Goal: Task Accomplishment & Management: Manage account settings

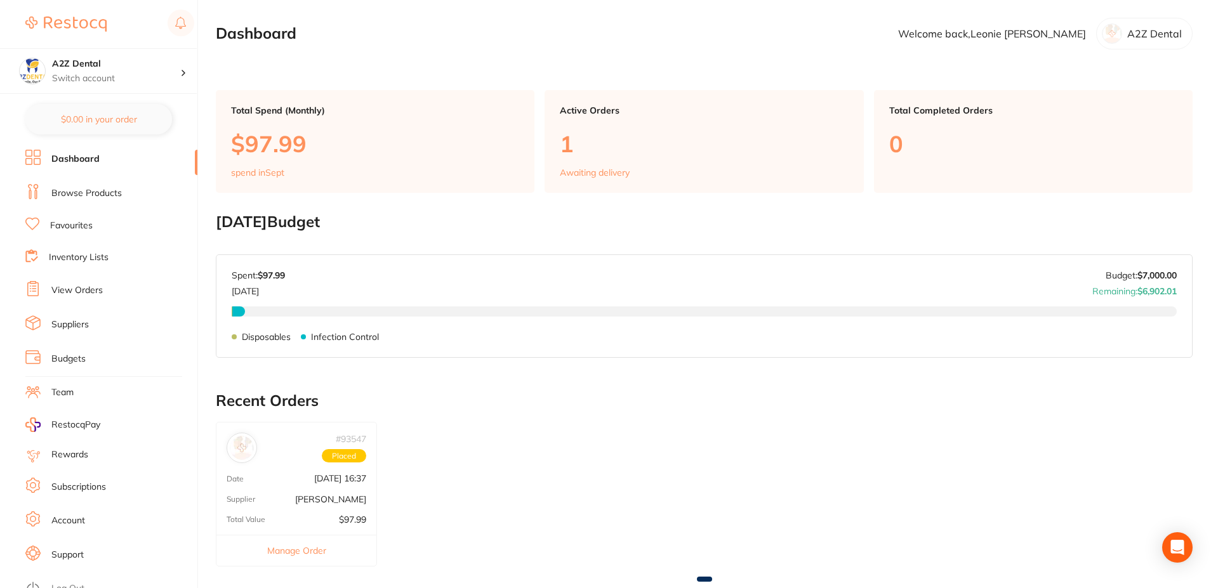
click at [64, 257] on link "Inventory Lists" at bounding box center [79, 257] width 60 height 13
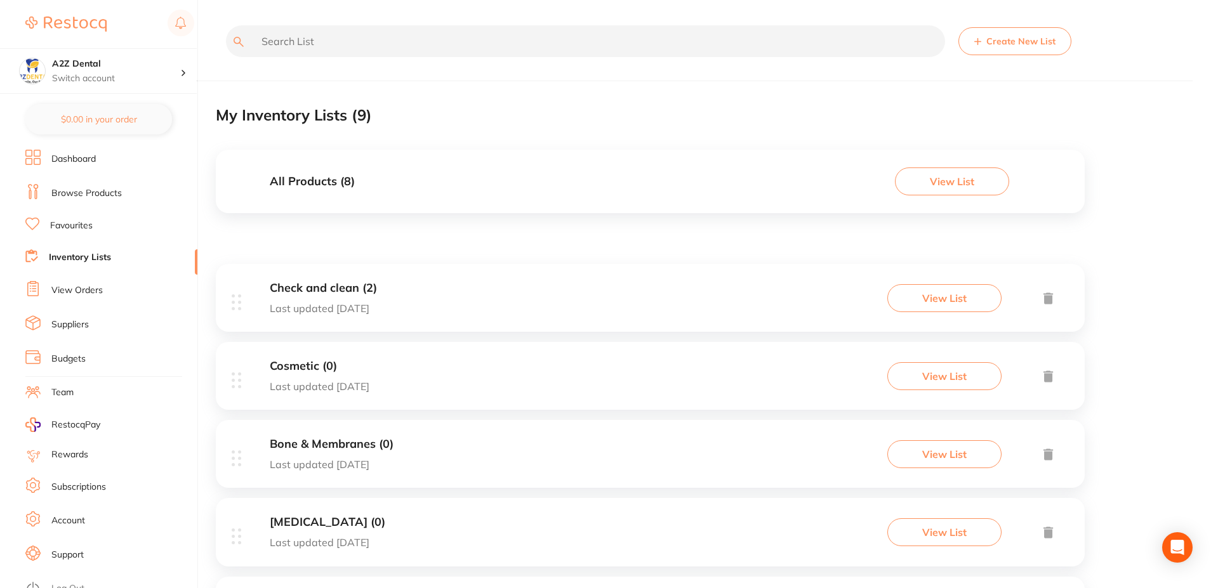
click at [77, 258] on link "Inventory Lists" at bounding box center [80, 257] width 62 height 13
click at [324, 287] on h3 "Check and clean (2)" at bounding box center [323, 288] width 107 height 13
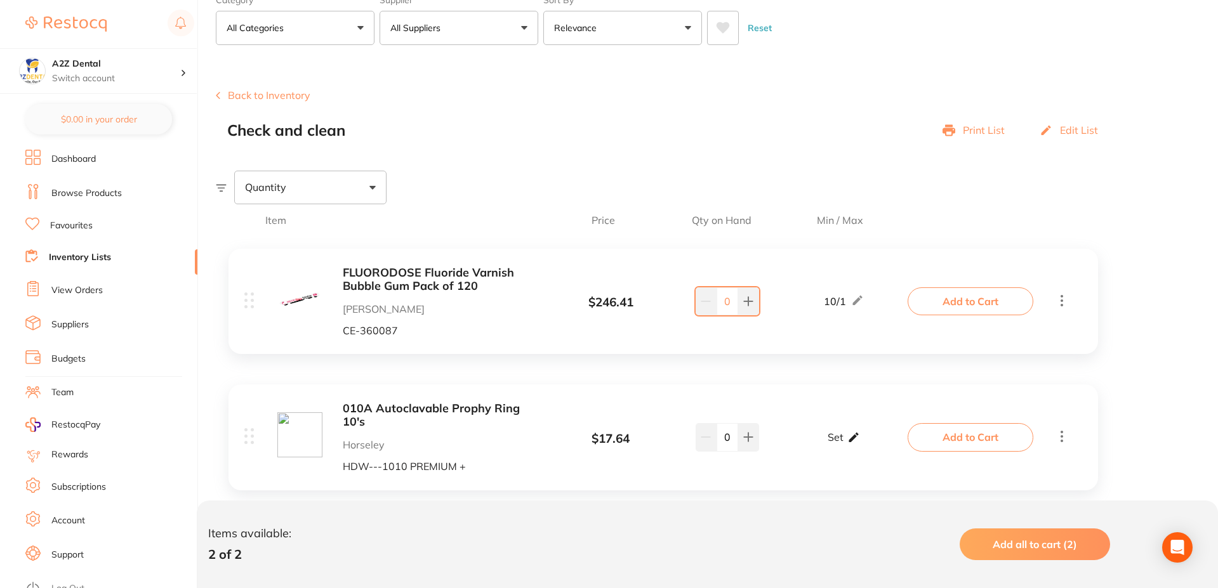
scroll to position [91, 0]
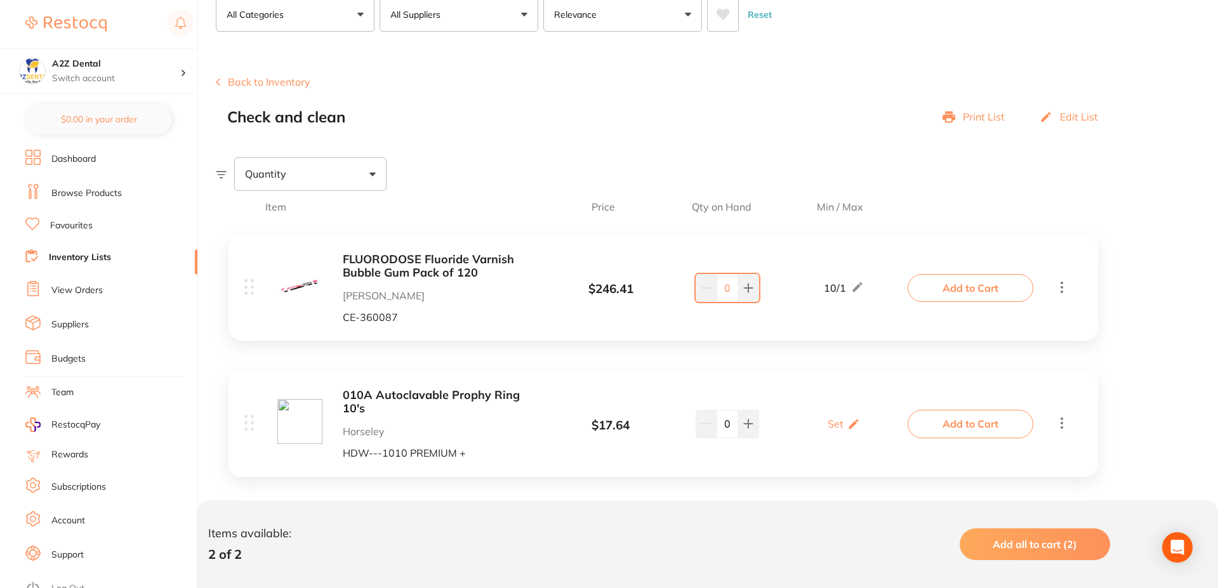
click at [76, 224] on link "Favourites" at bounding box center [71, 226] width 43 height 13
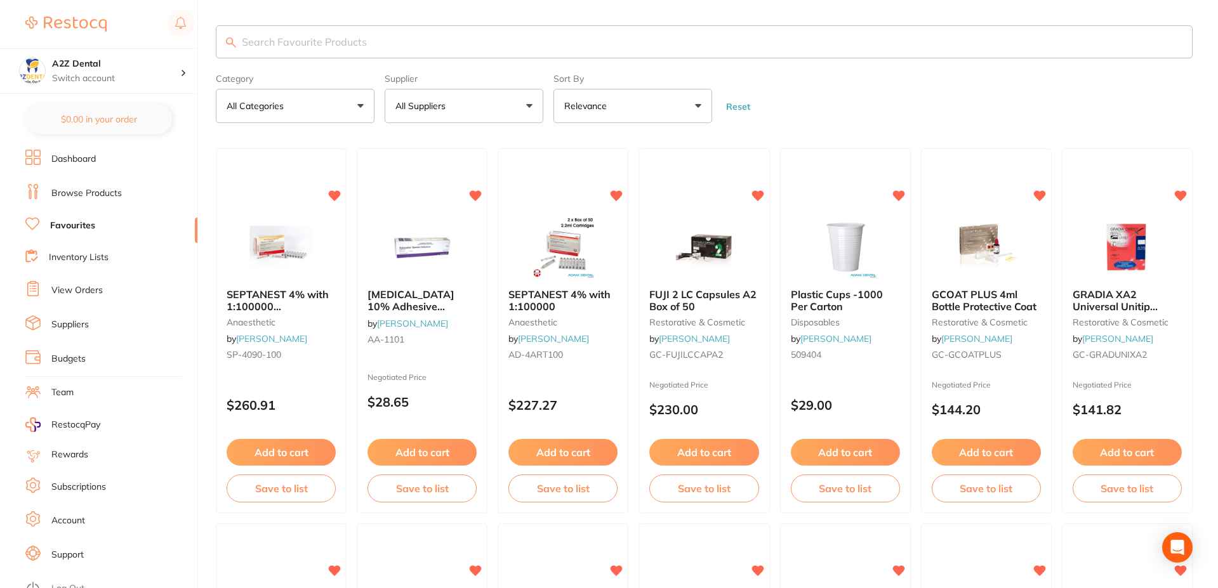
click at [84, 192] on link "Browse Products" at bounding box center [86, 193] width 70 height 13
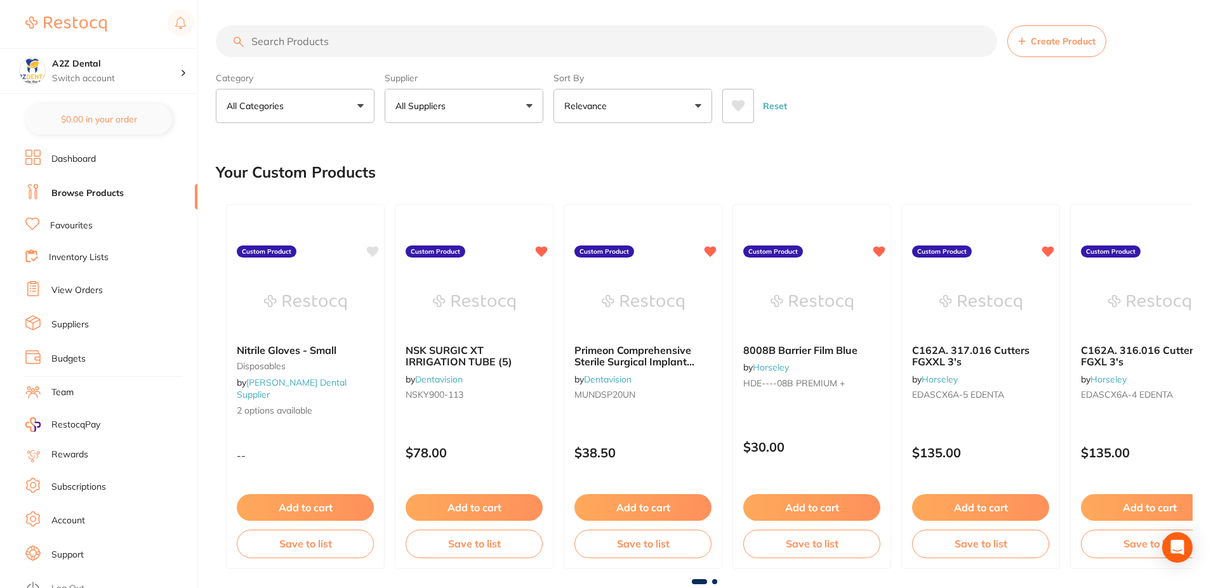
click at [72, 224] on link "Favourites" at bounding box center [71, 226] width 43 height 13
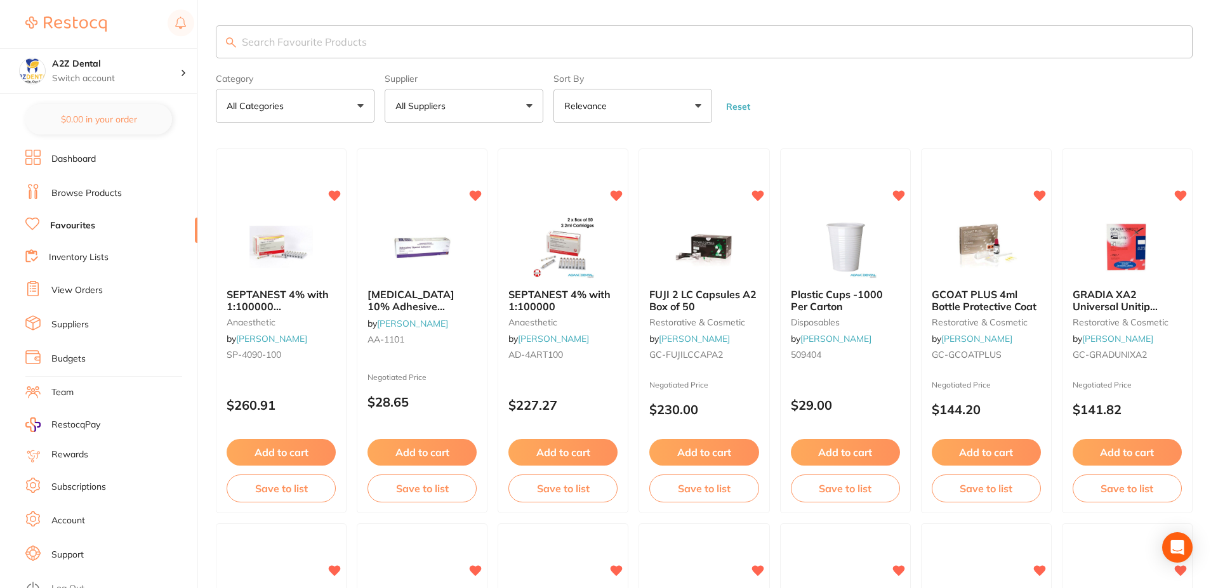
click at [362, 107] on button "All Categories" at bounding box center [295, 106] width 159 height 34
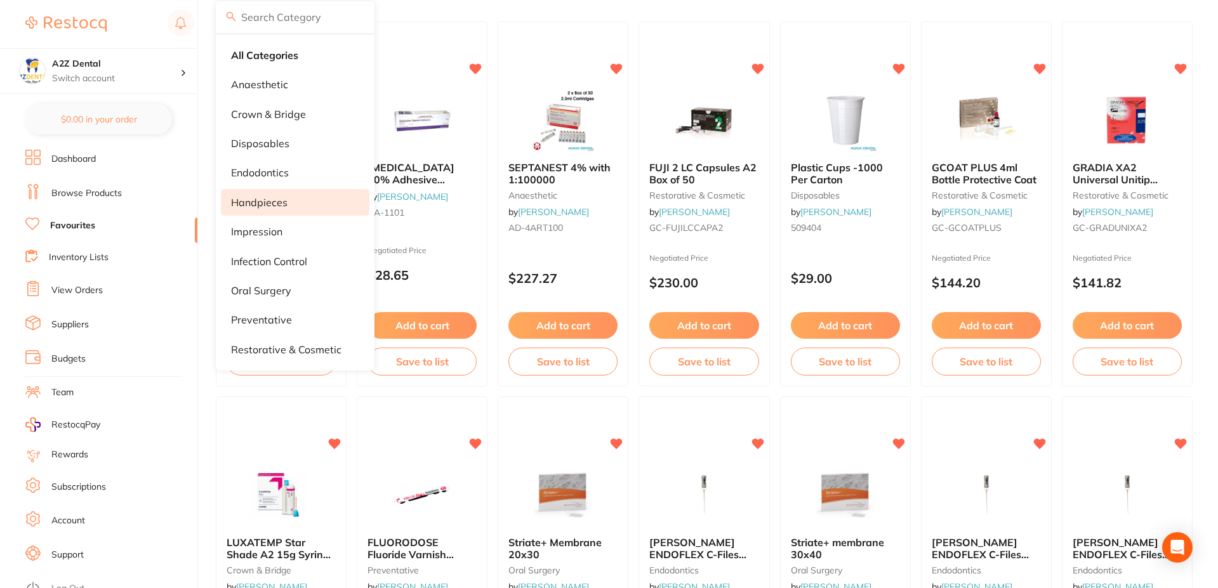
scroll to position [254, 0]
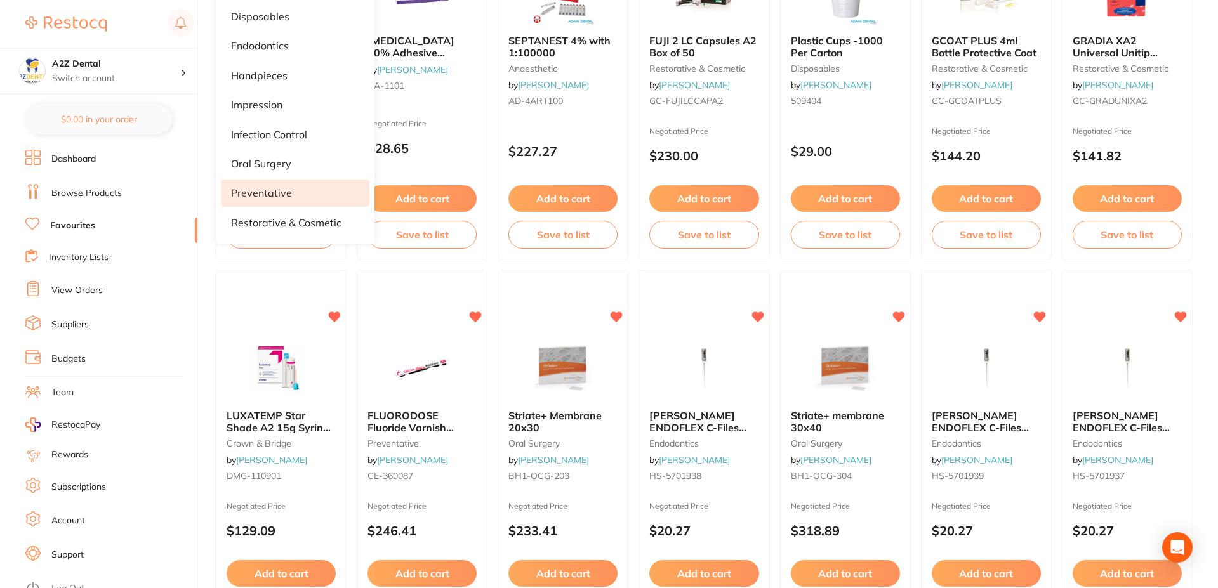
click at [271, 195] on p "preventative" at bounding box center [261, 192] width 61 height 11
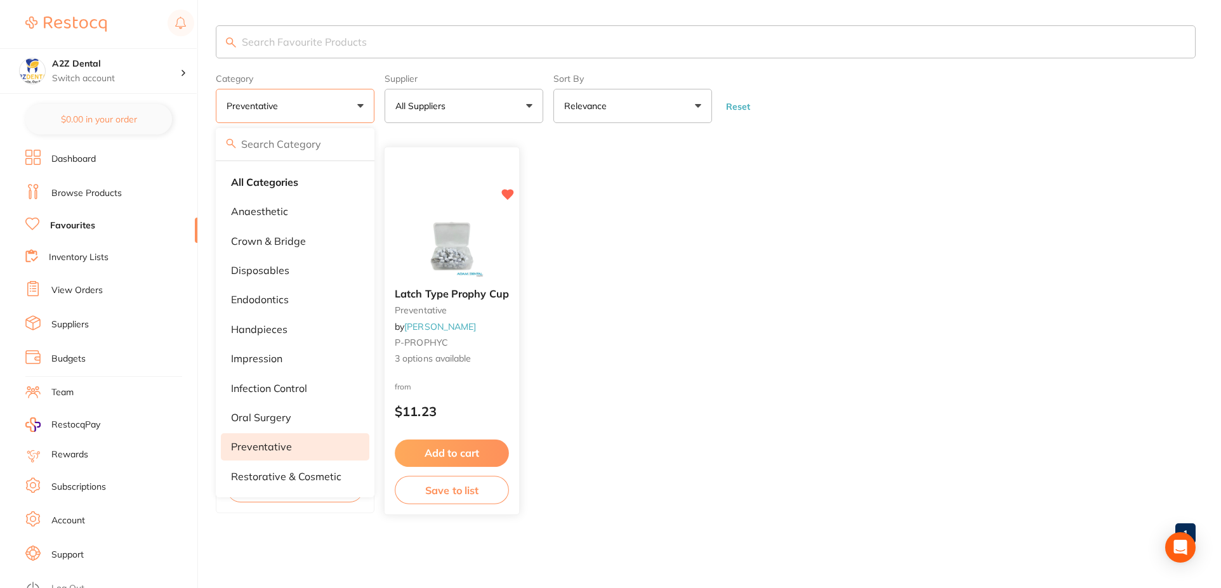
click at [450, 493] on button "Save to list" at bounding box center [452, 490] width 114 height 29
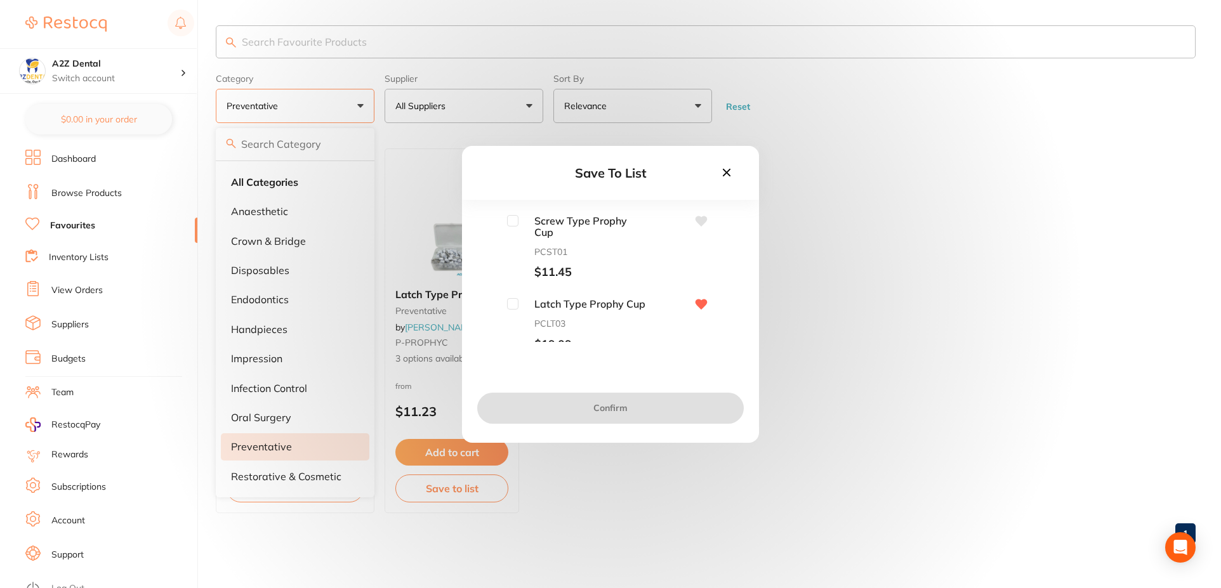
click at [514, 306] on input "checkbox" at bounding box center [512, 303] width 11 height 11
checkbox input "true"
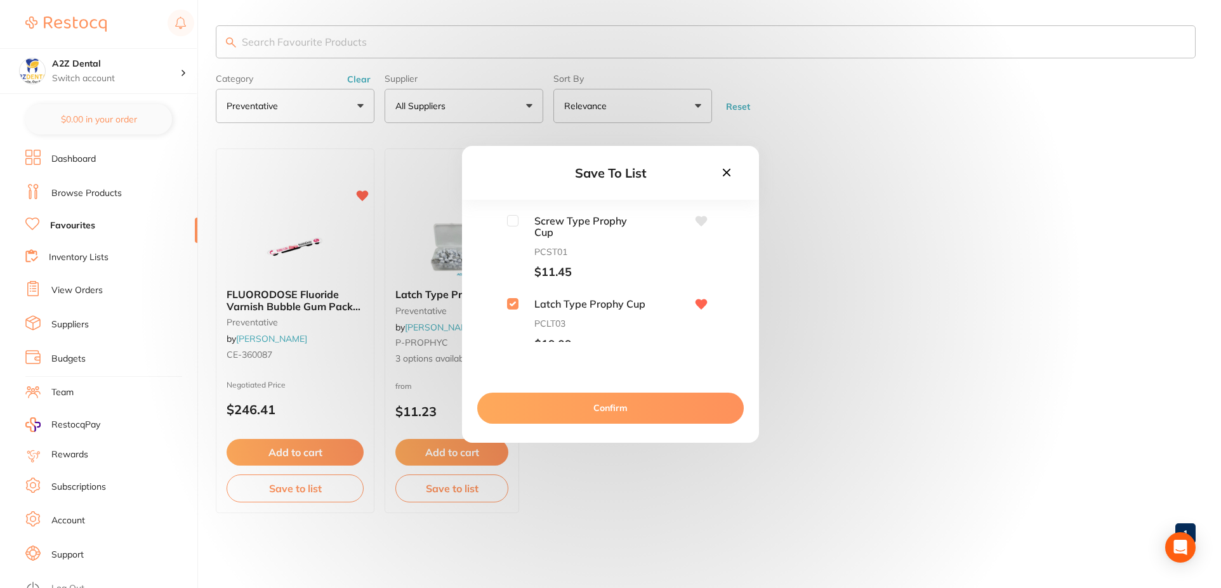
click at [604, 413] on button "Confirm" at bounding box center [610, 408] width 267 height 30
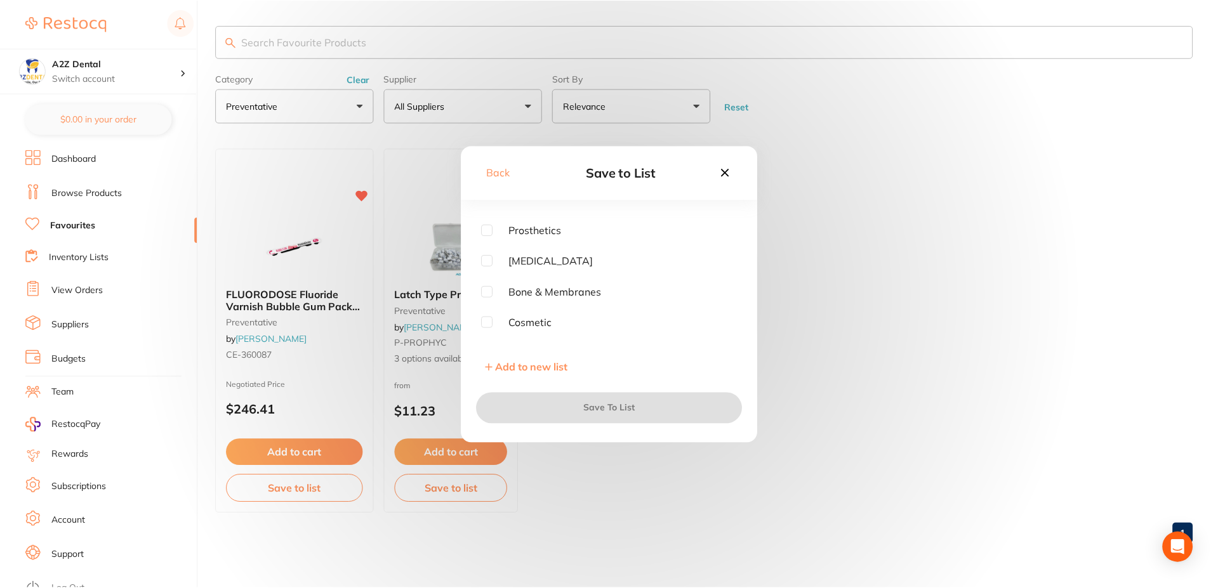
scroll to position [132, 0]
click at [489, 335] on input "checkbox" at bounding box center [487, 334] width 11 height 11
checkbox input "true"
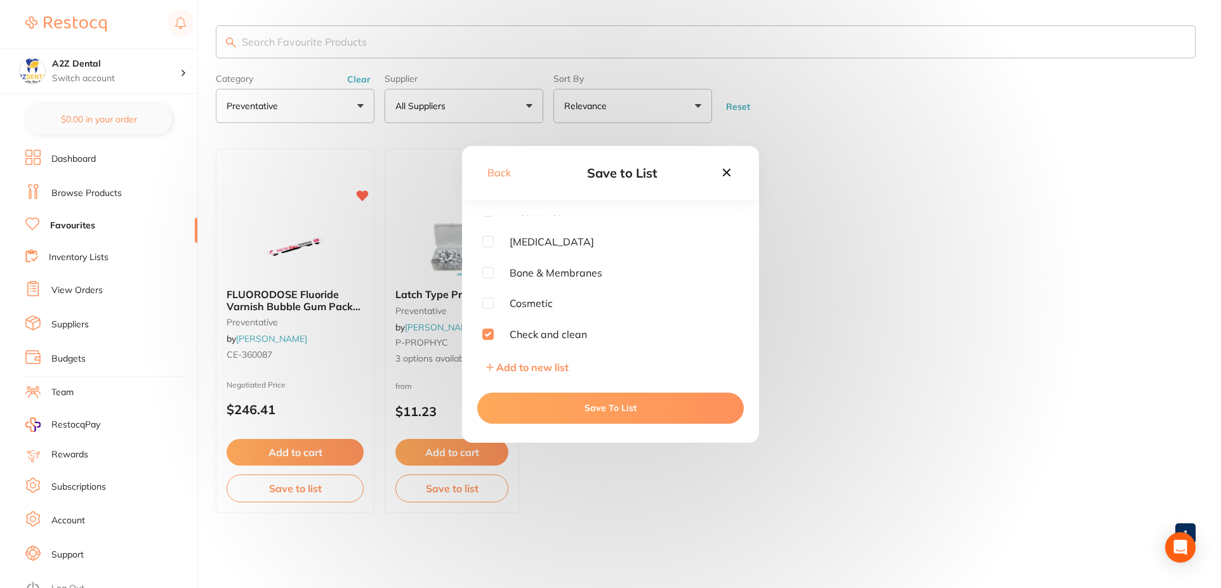
click at [620, 413] on button "Save To List" at bounding box center [610, 408] width 267 height 30
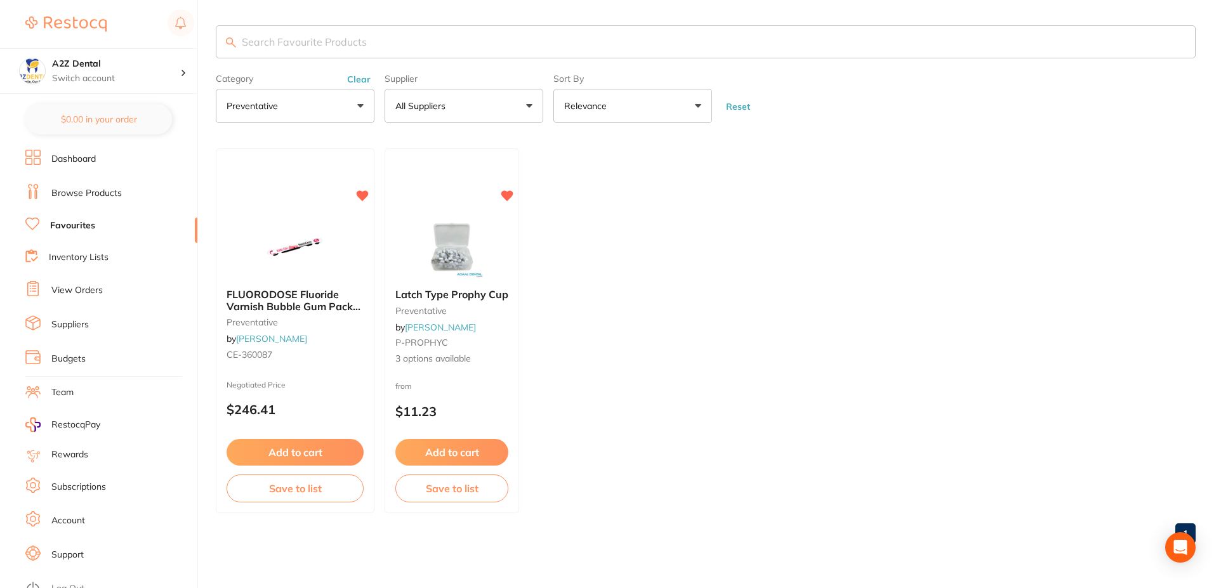
click at [361, 105] on button "preventative" at bounding box center [295, 106] width 159 height 34
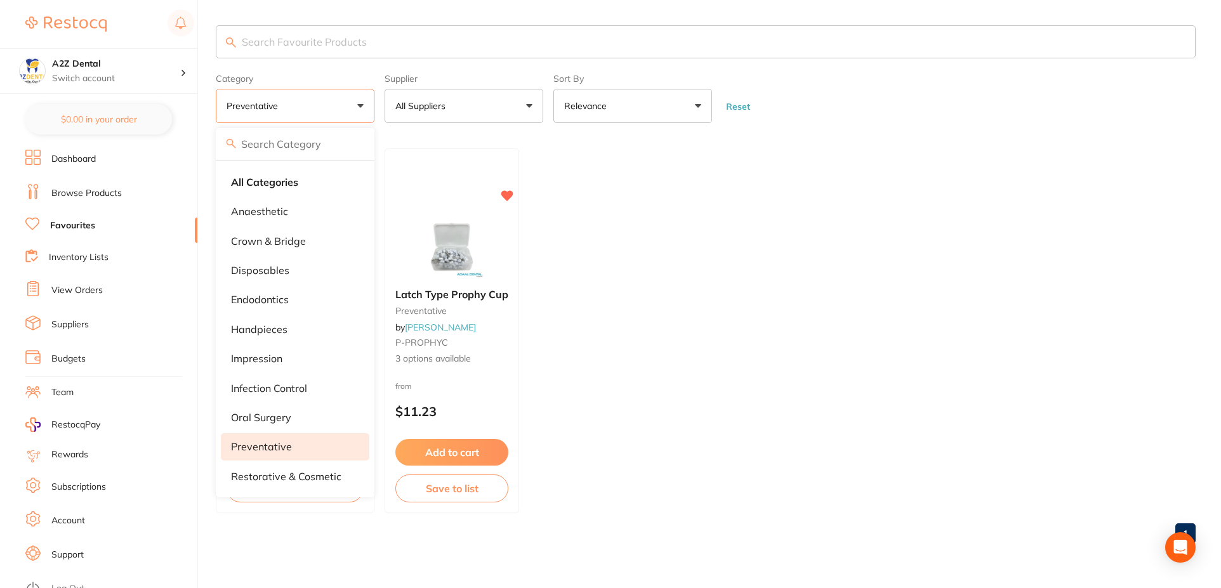
click at [275, 38] on input "search" at bounding box center [706, 41] width 980 height 33
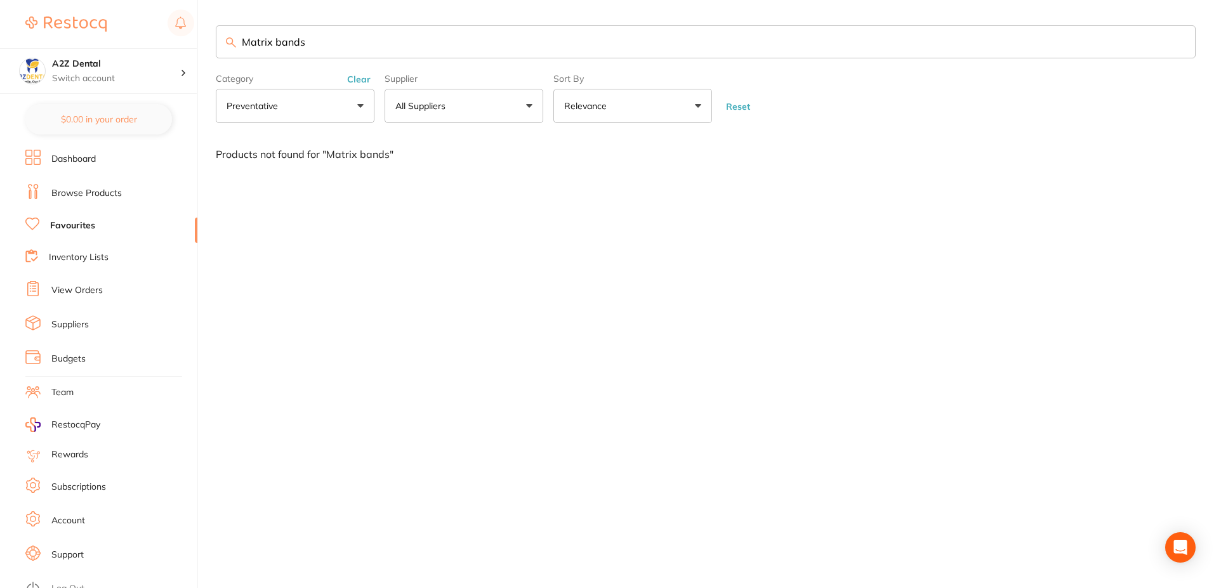
click at [318, 48] on input "Matrix bands" at bounding box center [706, 41] width 980 height 33
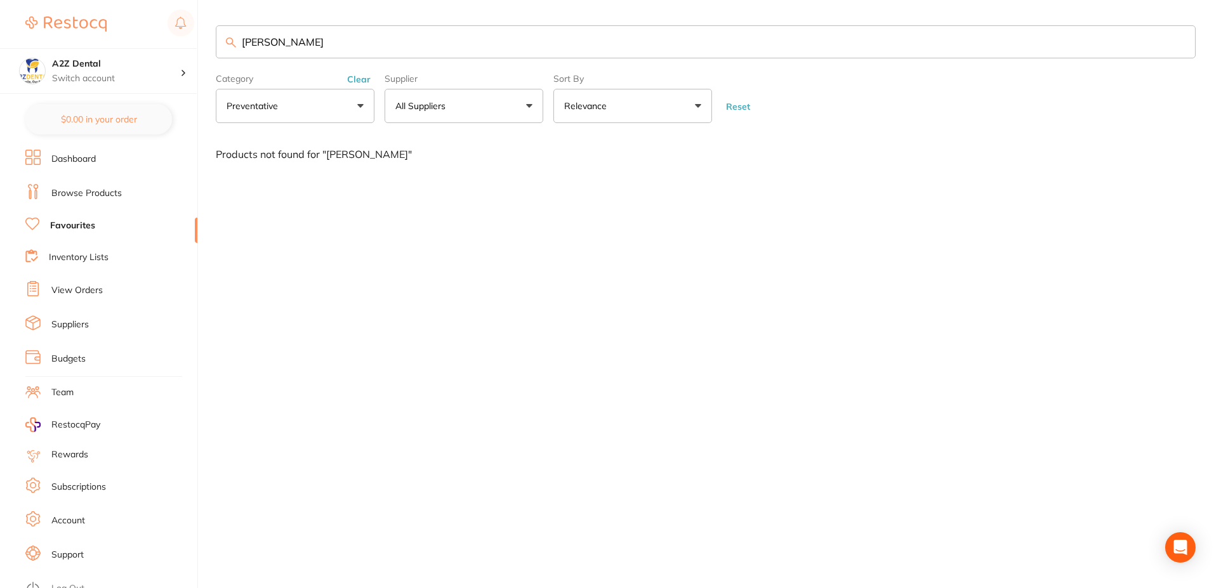
type input "[PERSON_NAME]"
click at [527, 107] on button "All Suppliers" at bounding box center [464, 106] width 159 height 34
click at [452, 175] on li "All Suppliers" at bounding box center [464, 182] width 149 height 27
click at [77, 324] on link "Suppliers" at bounding box center [69, 325] width 37 height 13
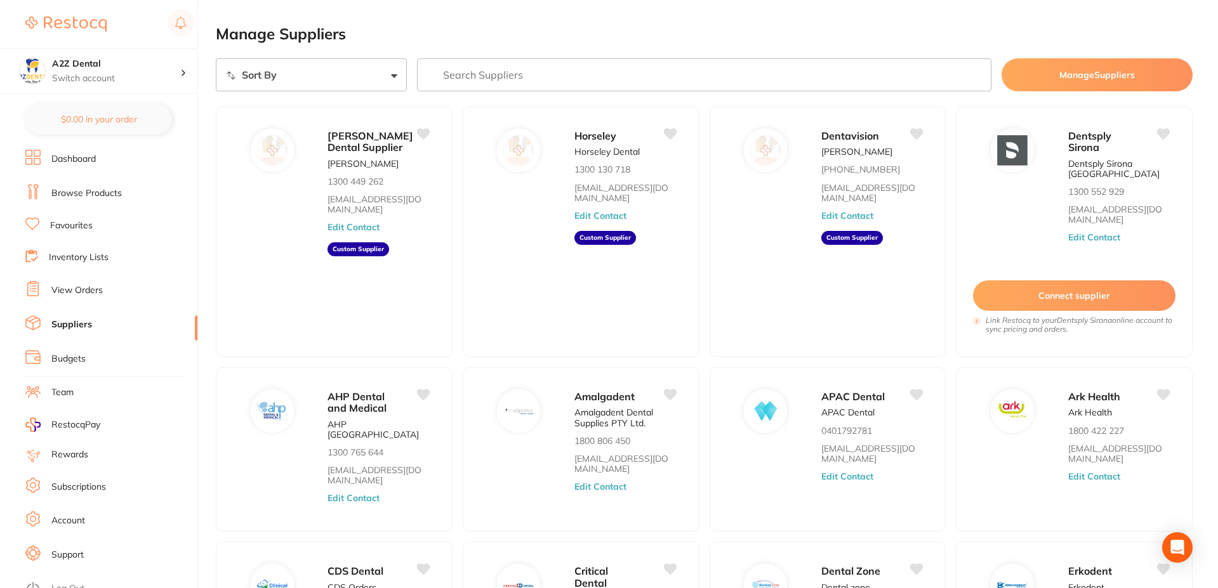
click at [70, 192] on link "Browse Products" at bounding box center [86, 193] width 70 height 13
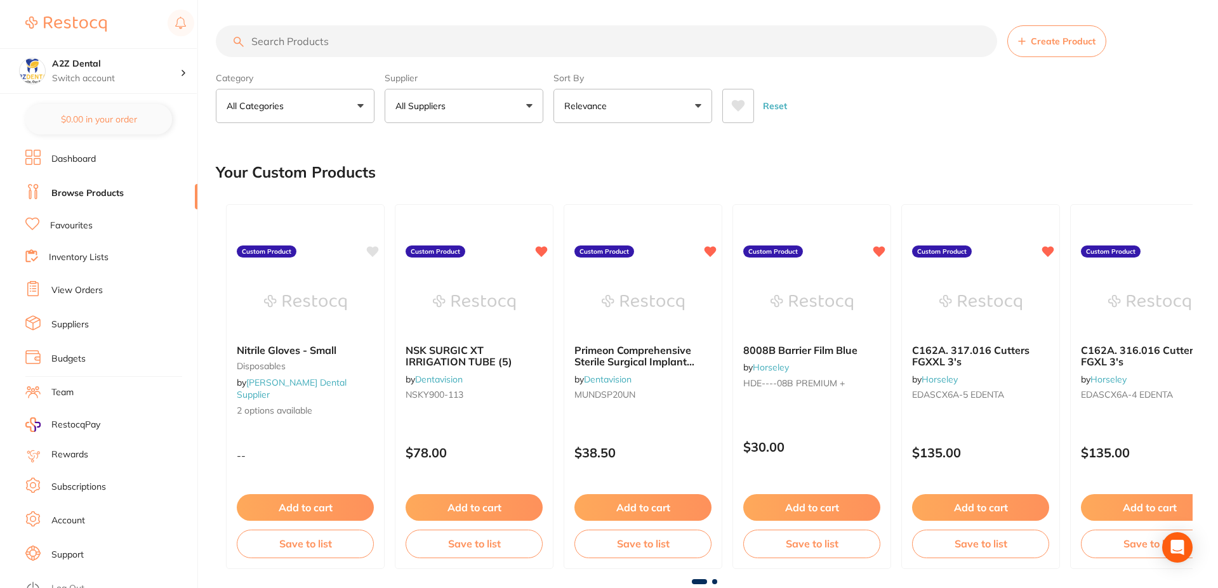
click at [286, 37] on input "search" at bounding box center [606, 41] width 781 height 32
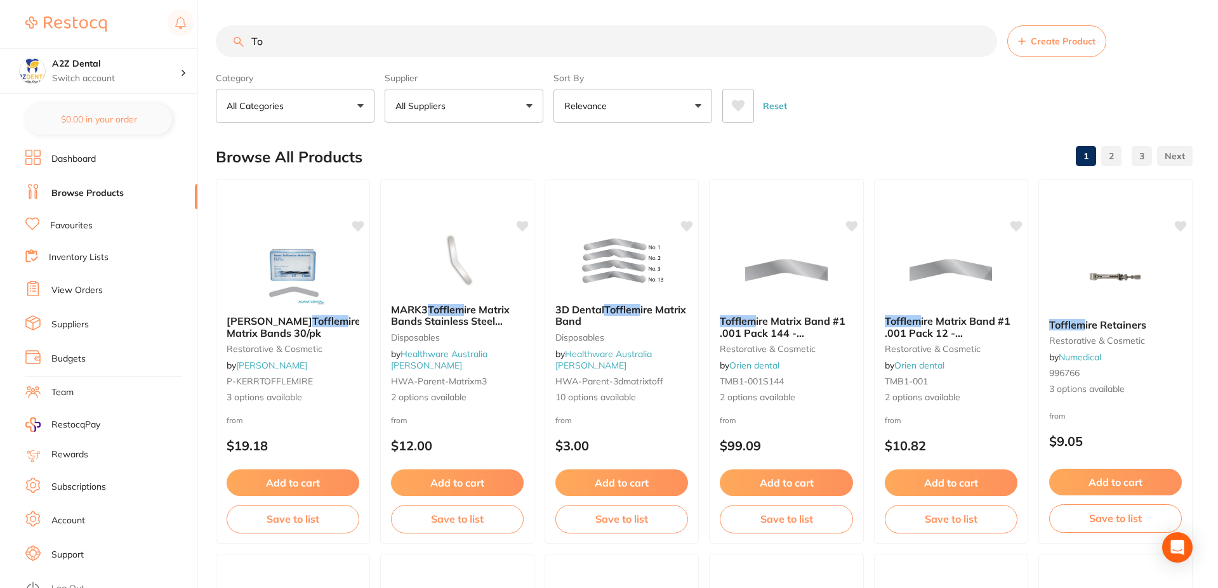
type input "T"
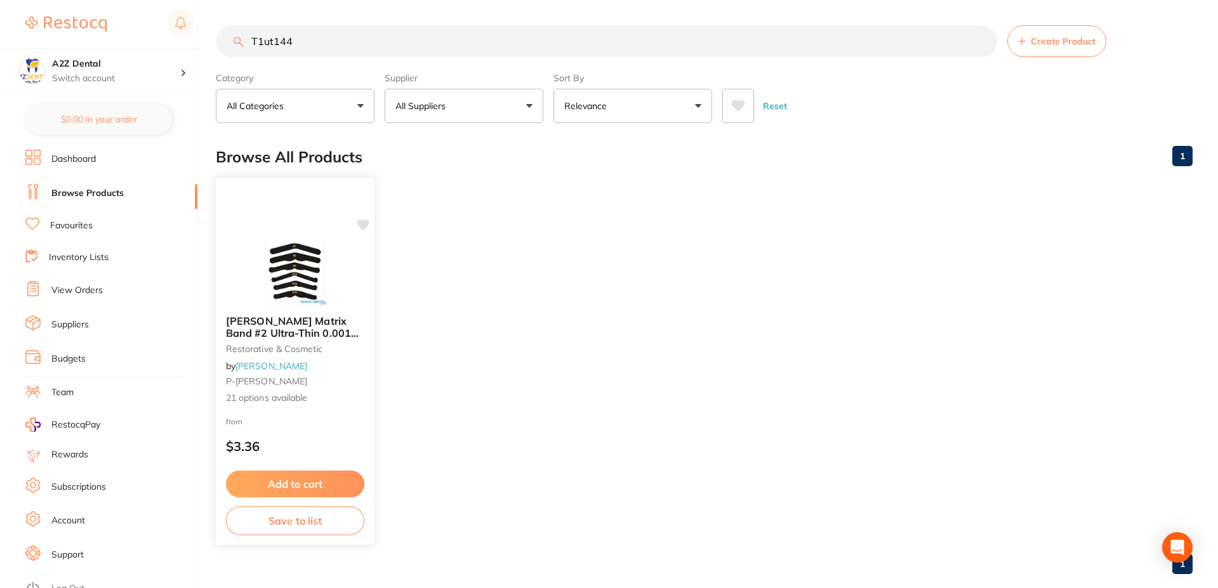
type input "T1ut144"
click at [256, 399] on span "21 options available" at bounding box center [295, 398] width 138 height 13
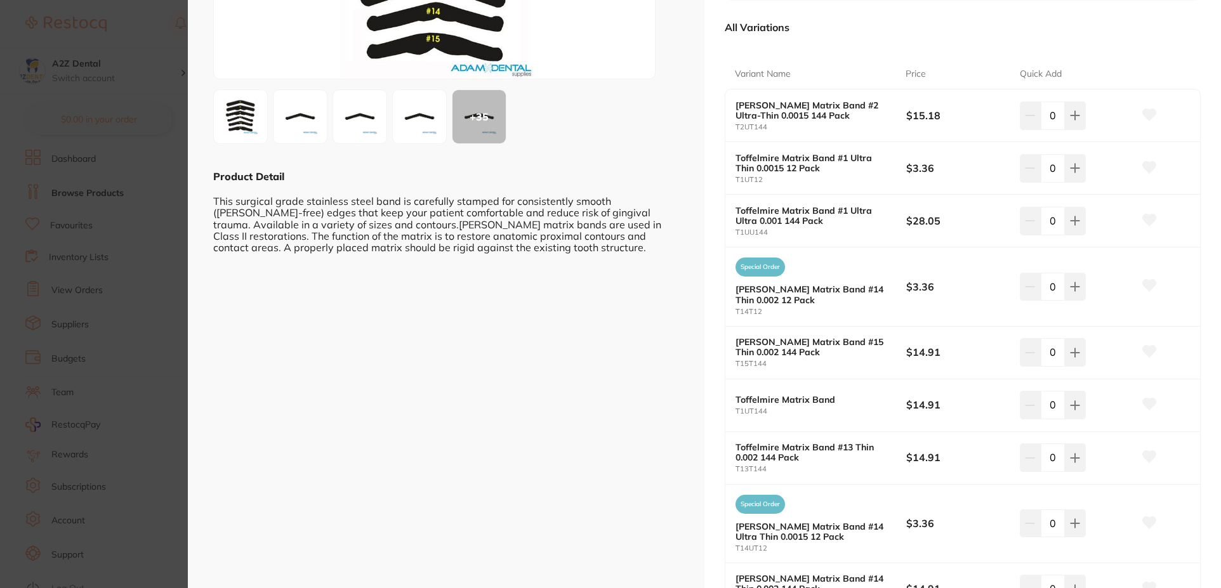
scroll to position [254, 0]
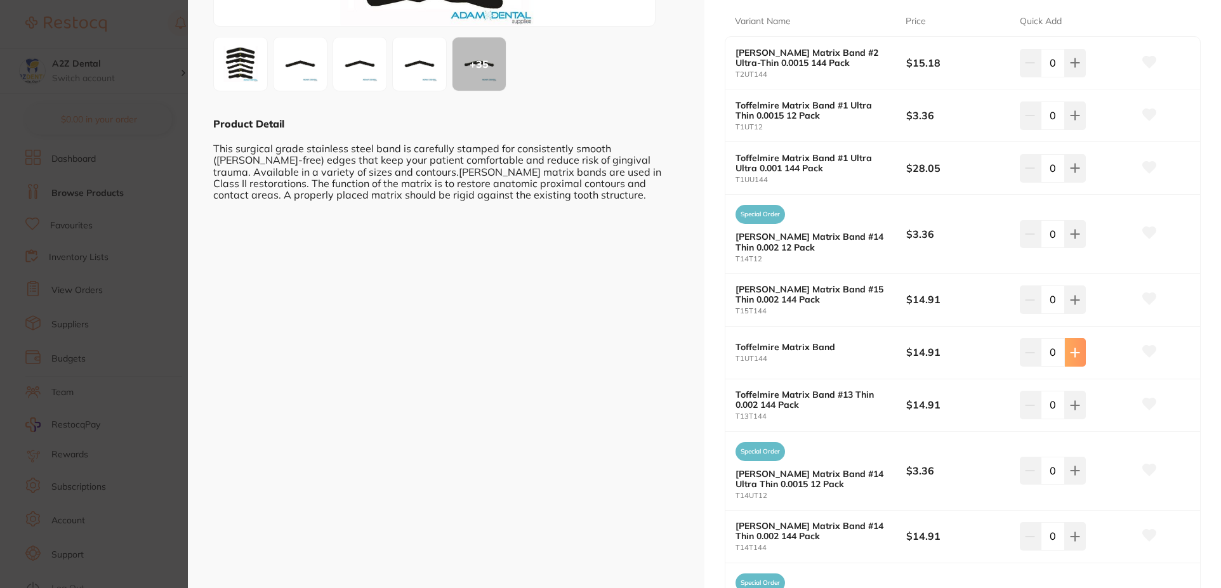
click at [1074, 354] on icon at bounding box center [1075, 353] width 10 height 10
type input "1"
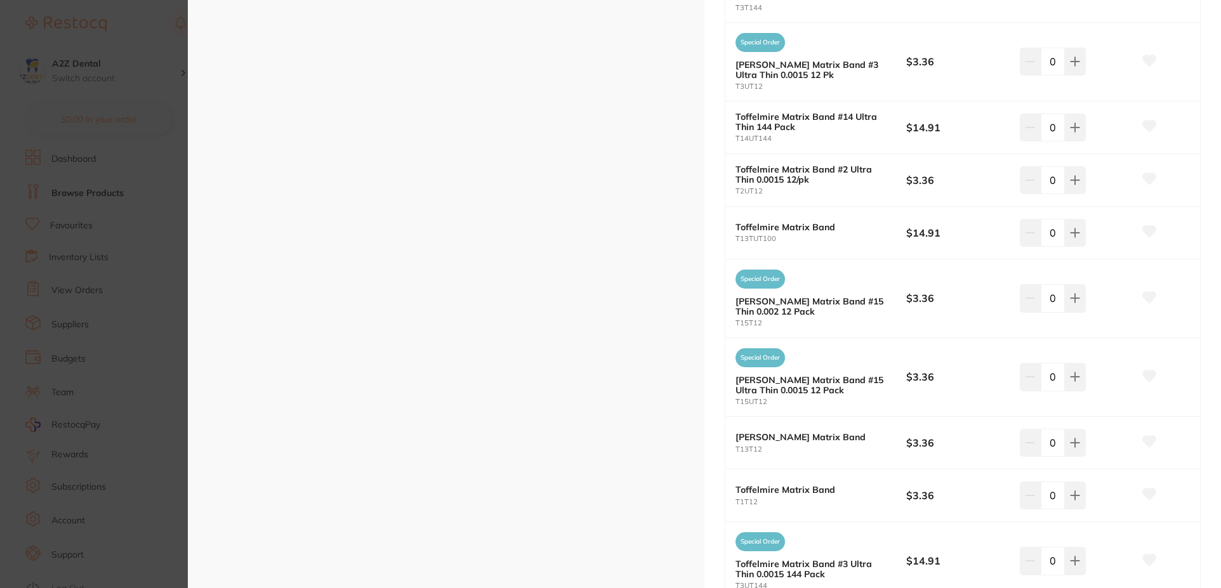
scroll to position [1119, 0]
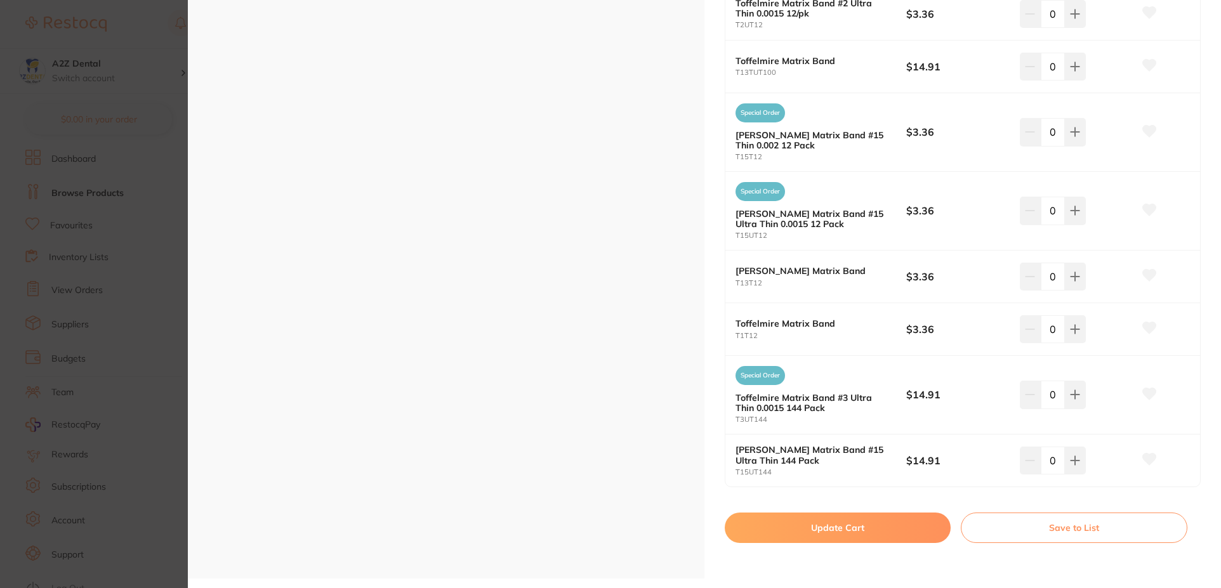
click at [1072, 529] on button "Save to List" at bounding box center [1074, 528] width 227 height 30
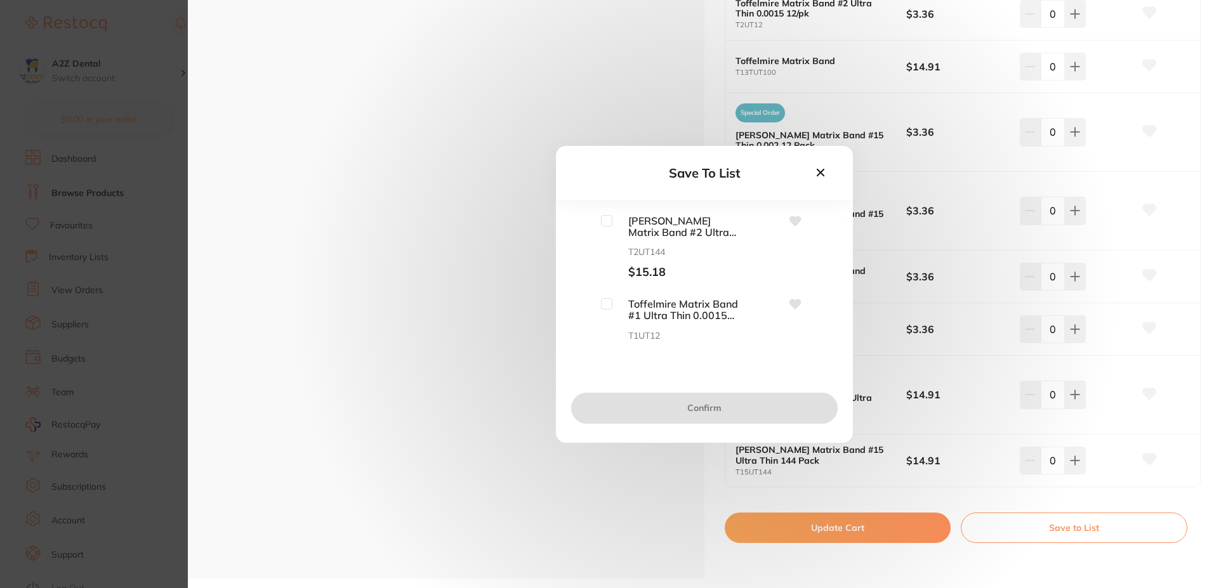
scroll to position [0, 0]
click at [606, 222] on input "checkbox" at bounding box center [606, 220] width 11 height 11
checkbox input "true"
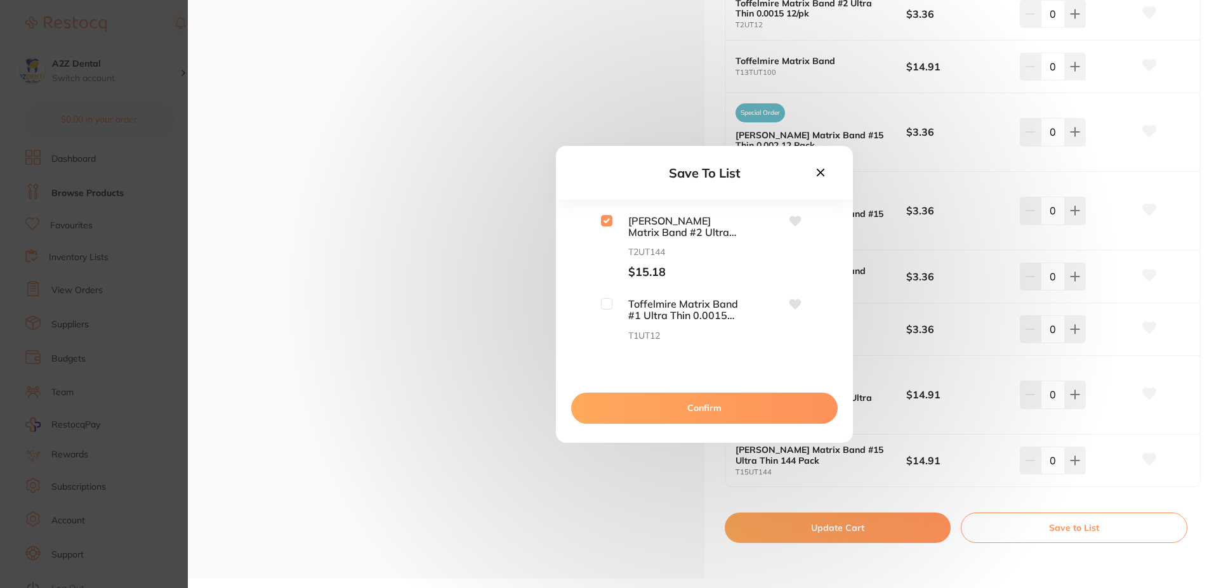
click at [706, 414] on button "Confirm" at bounding box center [704, 408] width 267 height 30
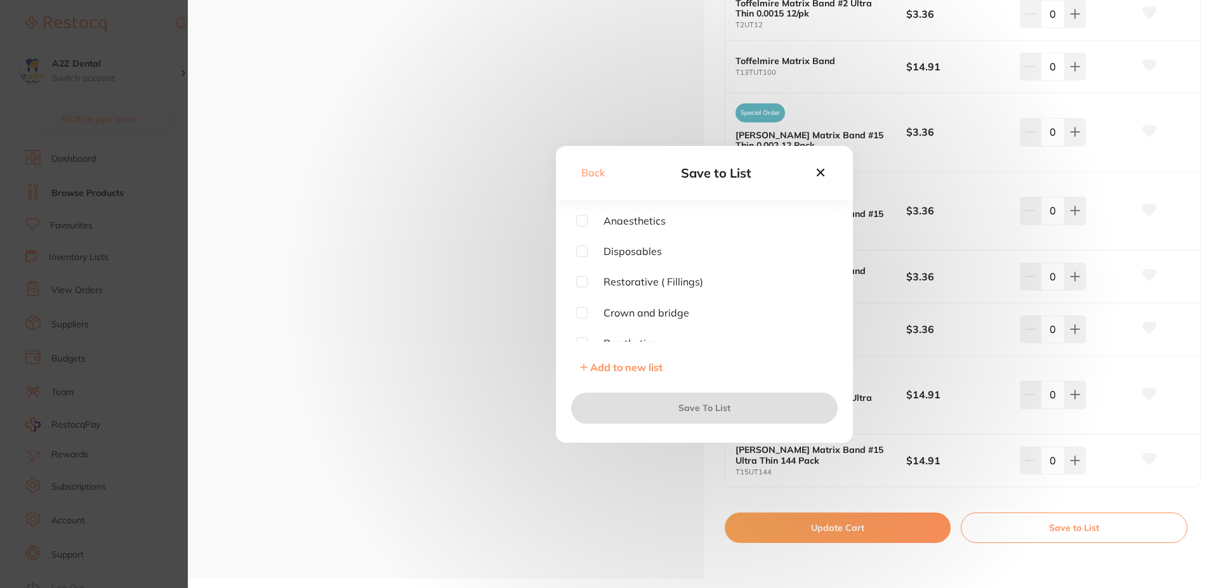
click at [597, 176] on button "Back" at bounding box center [593, 173] width 23 height 15
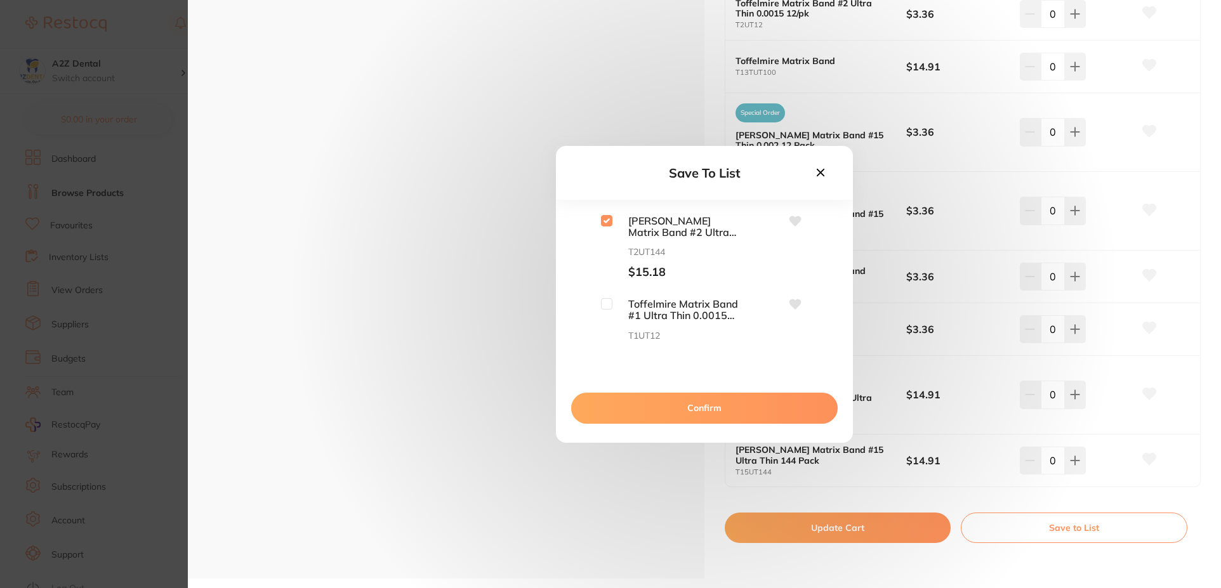
click at [602, 222] on input "checkbox" at bounding box center [606, 220] width 11 height 11
checkbox input "false"
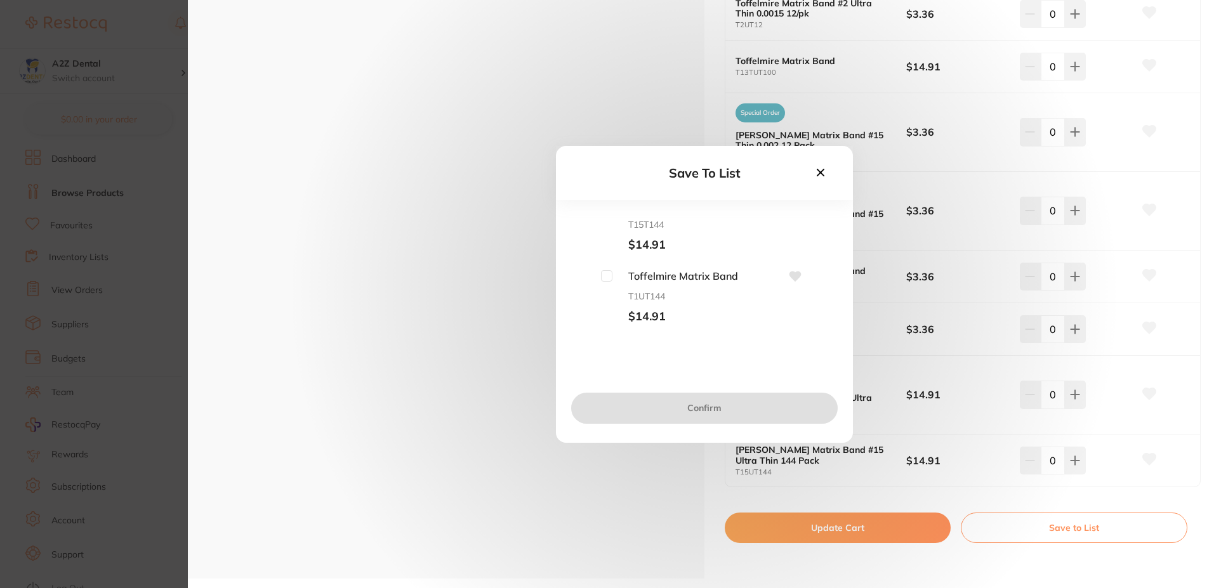
scroll to position [381, 0]
click at [609, 260] on input "checkbox" at bounding box center [606, 256] width 11 height 11
checkbox input "true"
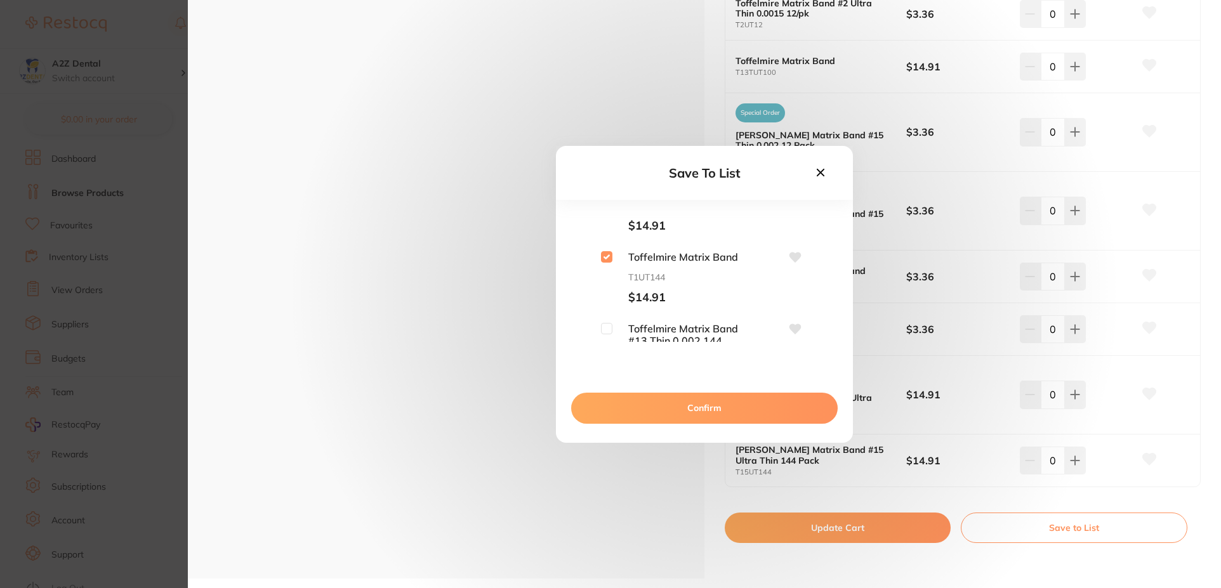
click at [702, 408] on button "Confirm" at bounding box center [704, 408] width 267 height 30
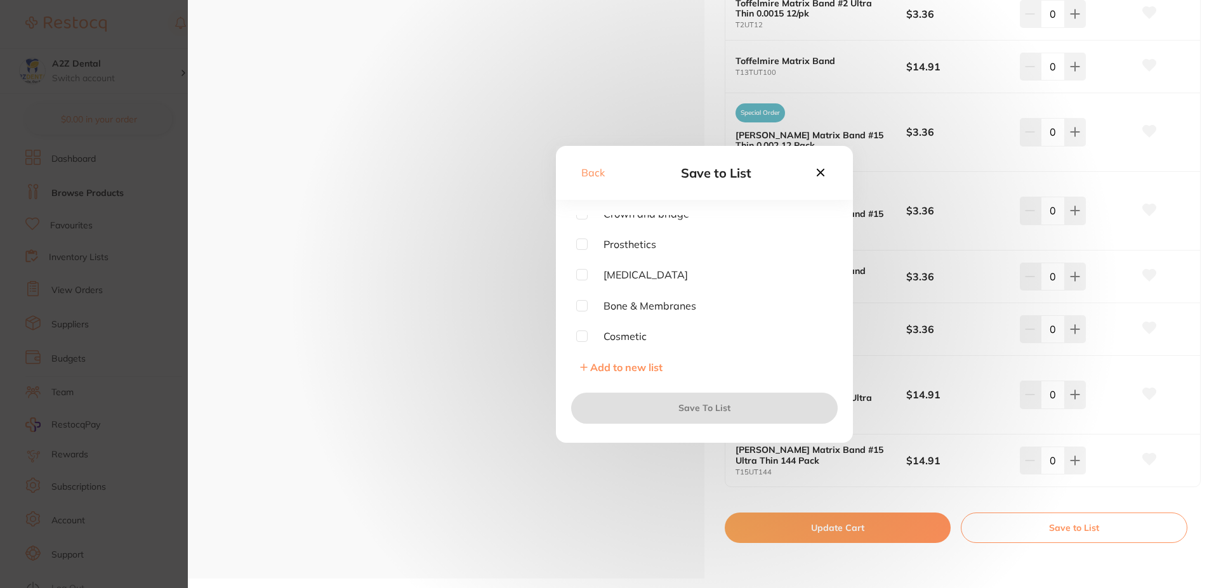
scroll to position [132, 0]
click at [584, 338] on input "checkbox" at bounding box center [581, 334] width 11 height 11
checkbox input "true"
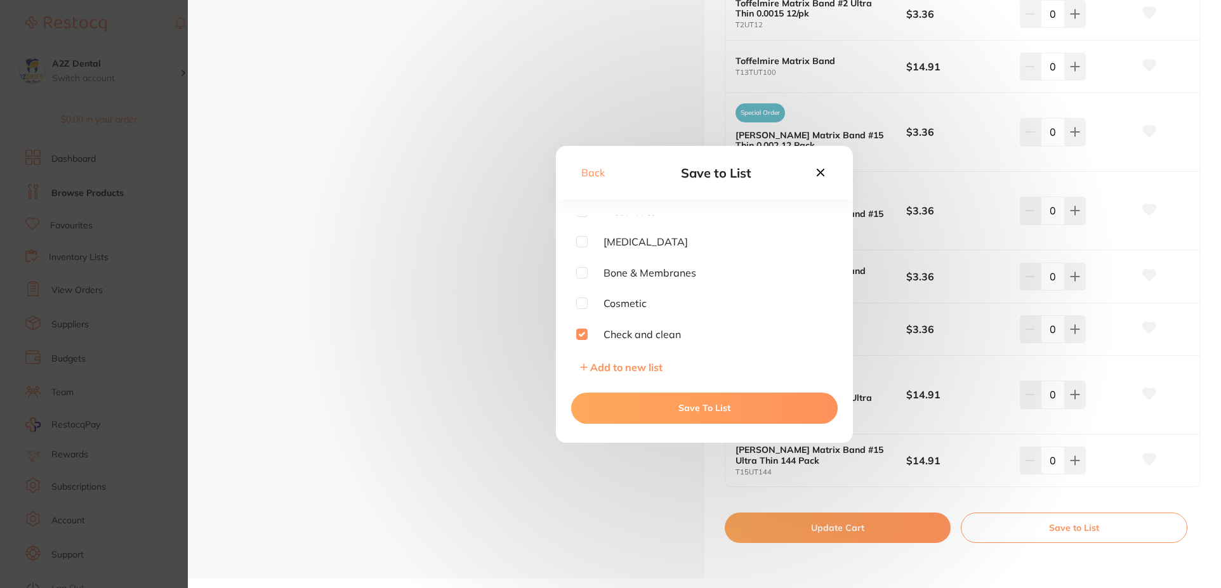
click at [708, 406] on button "Save To List" at bounding box center [704, 408] width 267 height 30
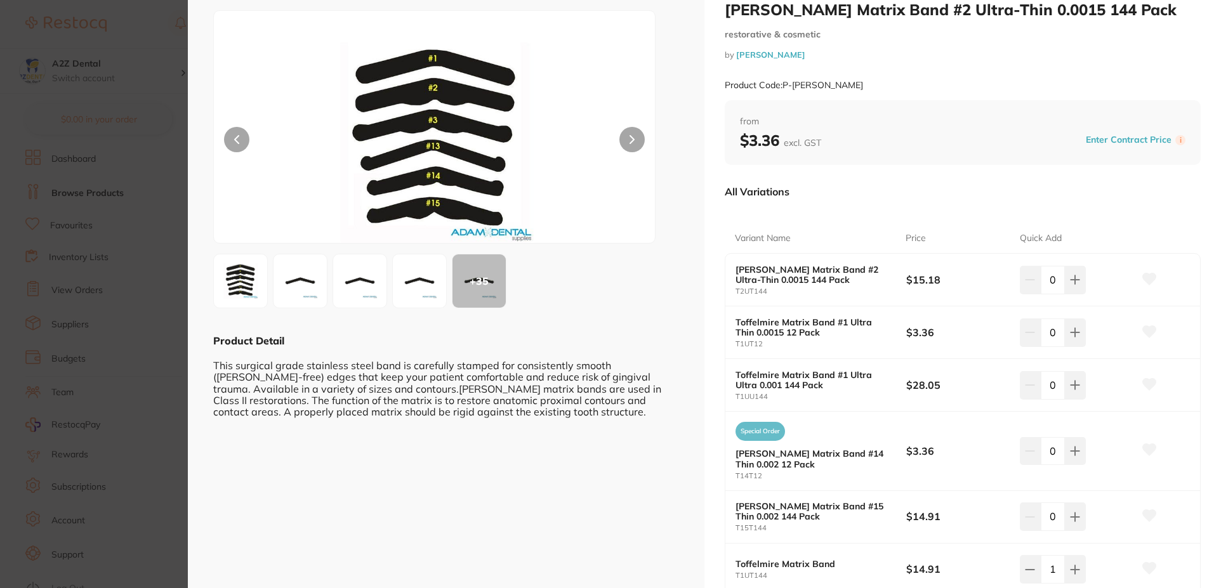
scroll to position [0, 0]
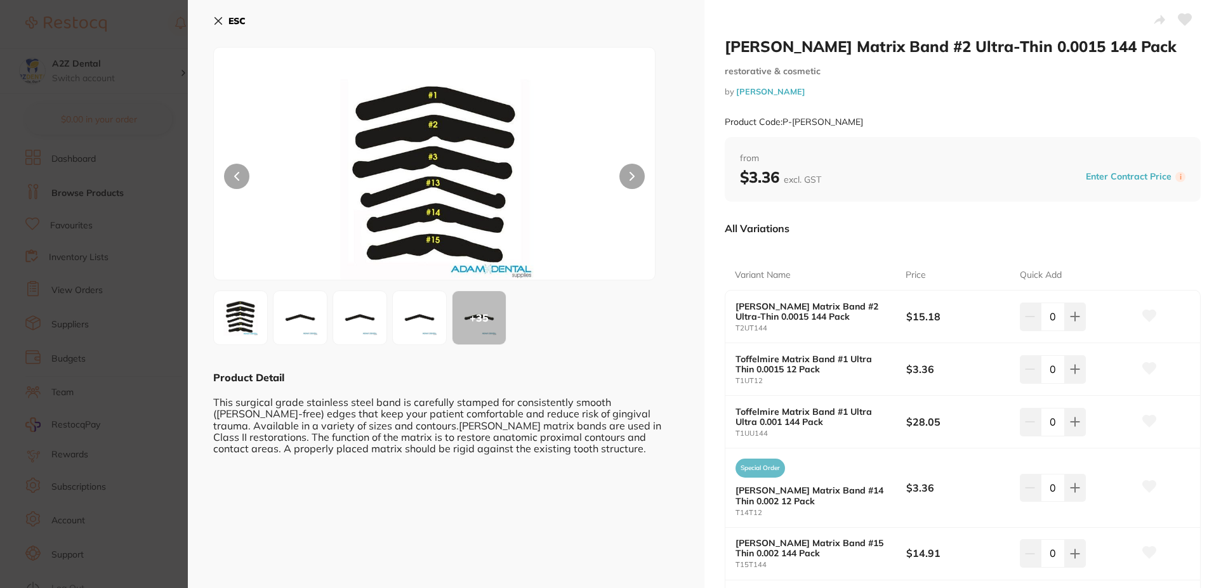
click at [218, 25] on icon at bounding box center [218, 21] width 10 height 10
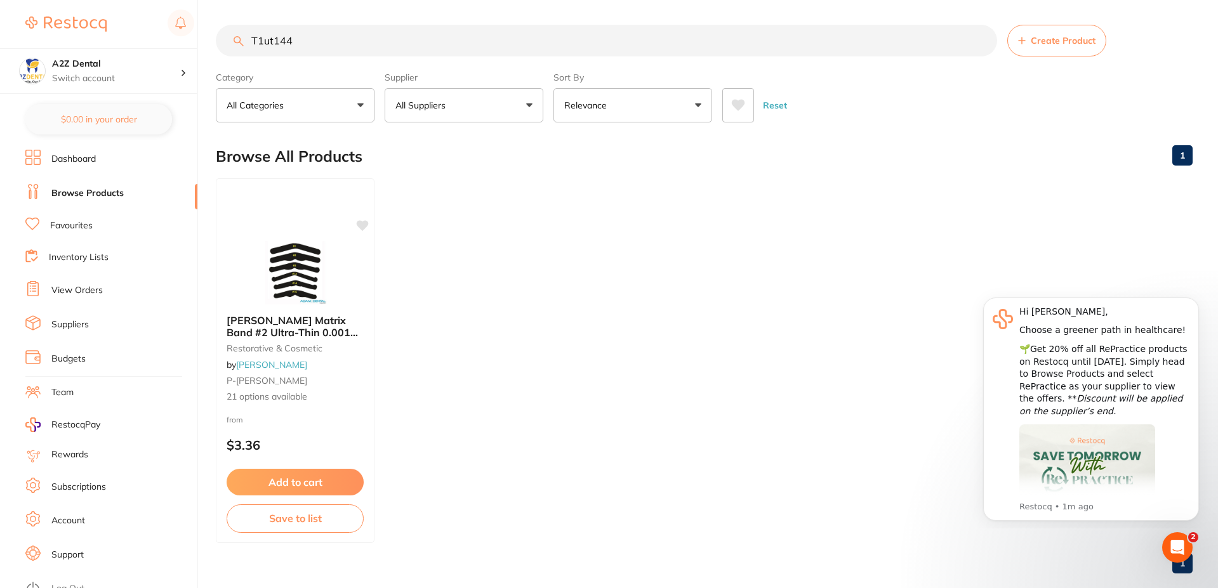
click at [90, 256] on link "Inventory Lists" at bounding box center [79, 257] width 60 height 13
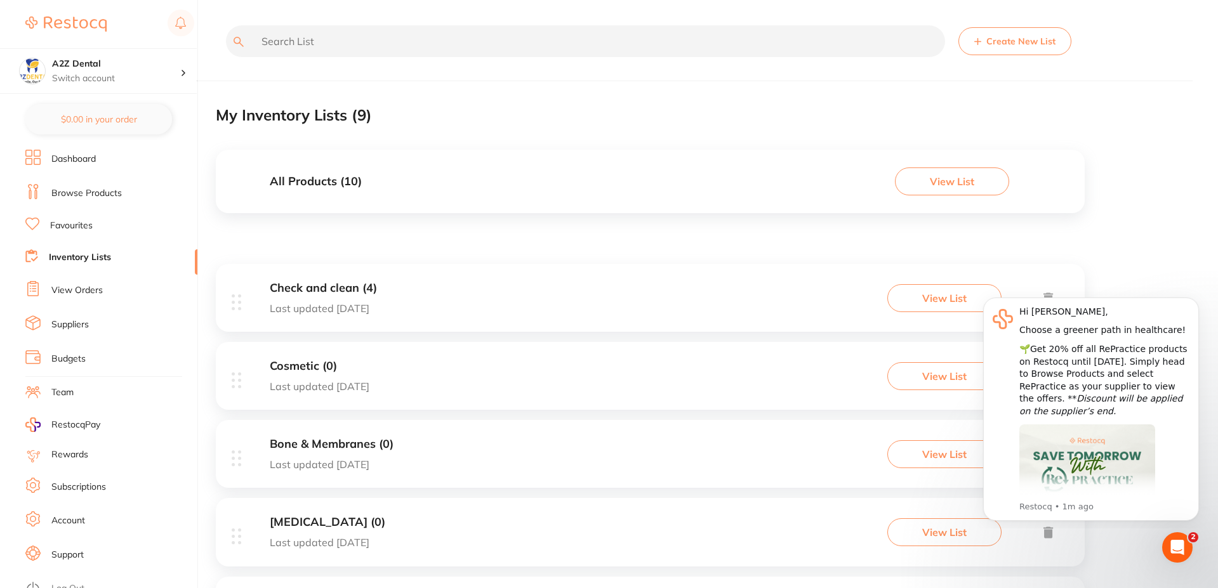
click at [326, 289] on h3 "Check and clean (4)" at bounding box center [323, 288] width 107 height 13
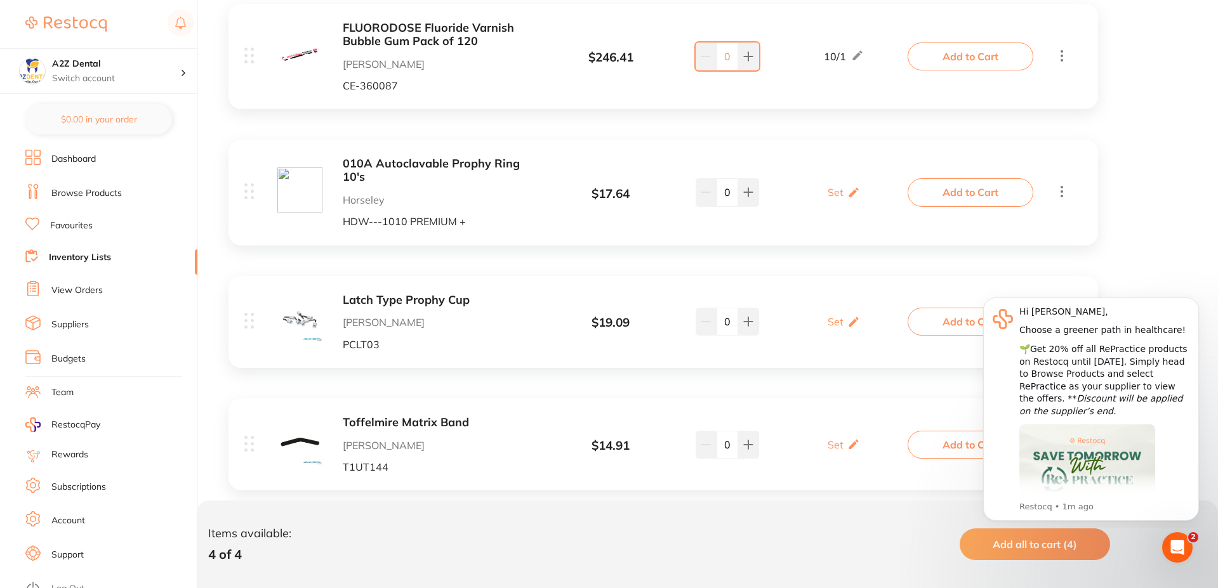
scroll to position [337, 0]
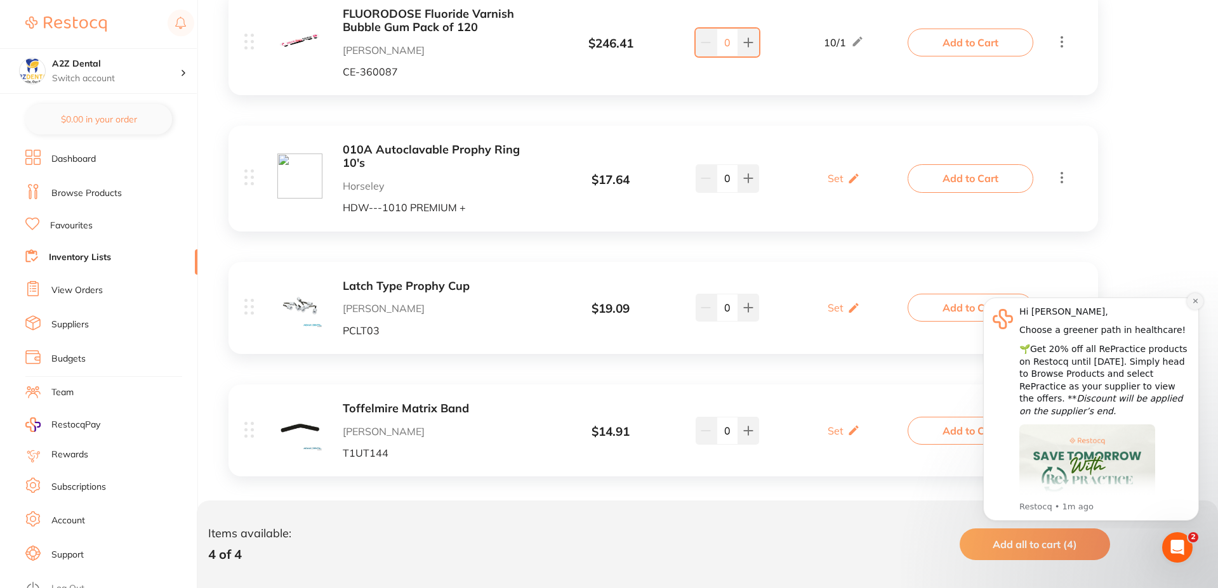
click at [1198, 299] on icon "Dismiss notification" at bounding box center [1195, 301] width 7 height 7
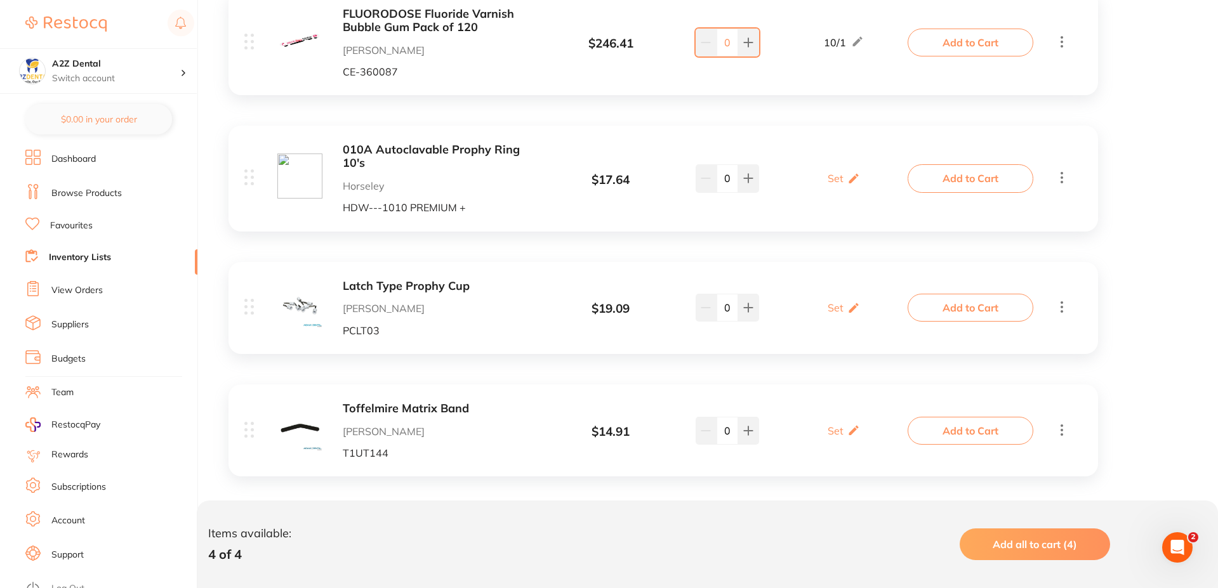
click at [1064, 422] on icon at bounding box center [1061, 430] width 15 height 16
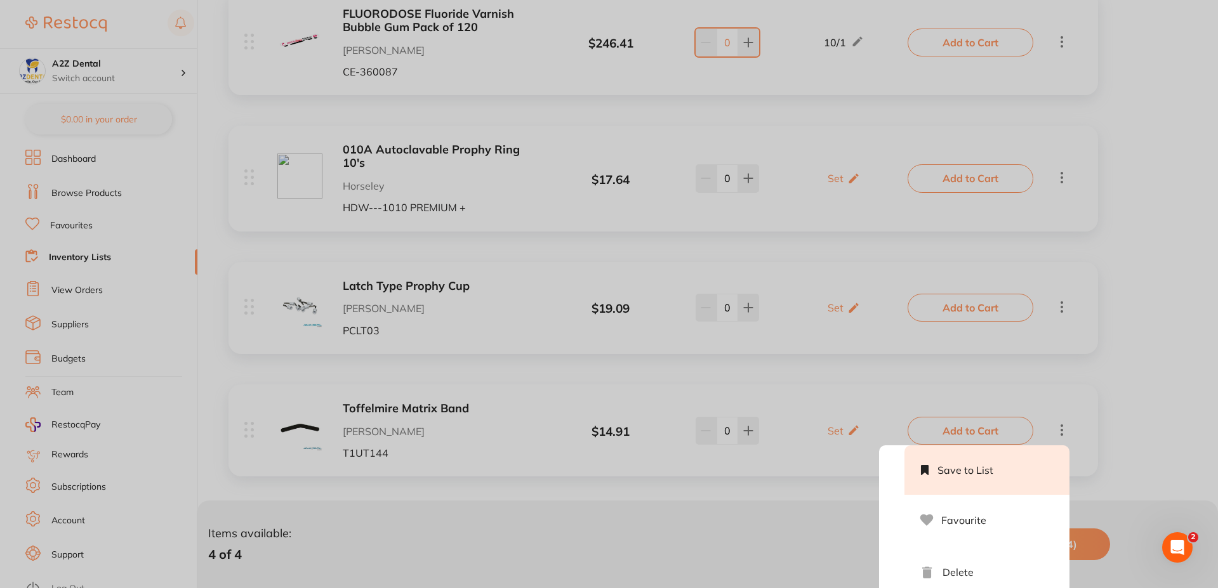
click at [957, 459] on li "Save to List" at bounding box center [987, 471] width 165 height 50
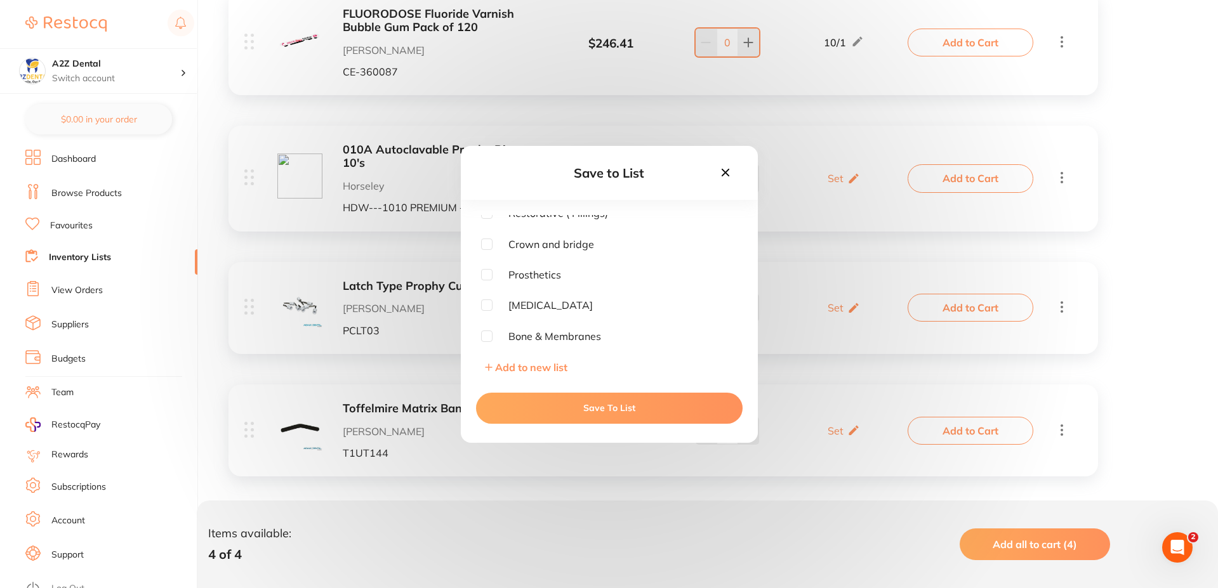
scroll to position [0, 0]
click at [483, 283] on input "checkbox" at bounding box center [486, 281] width 11 height 11
checkbox input "true"
click at [595, 410] on button "Save To List" at bounding box center [609, 408] width 267 height 30
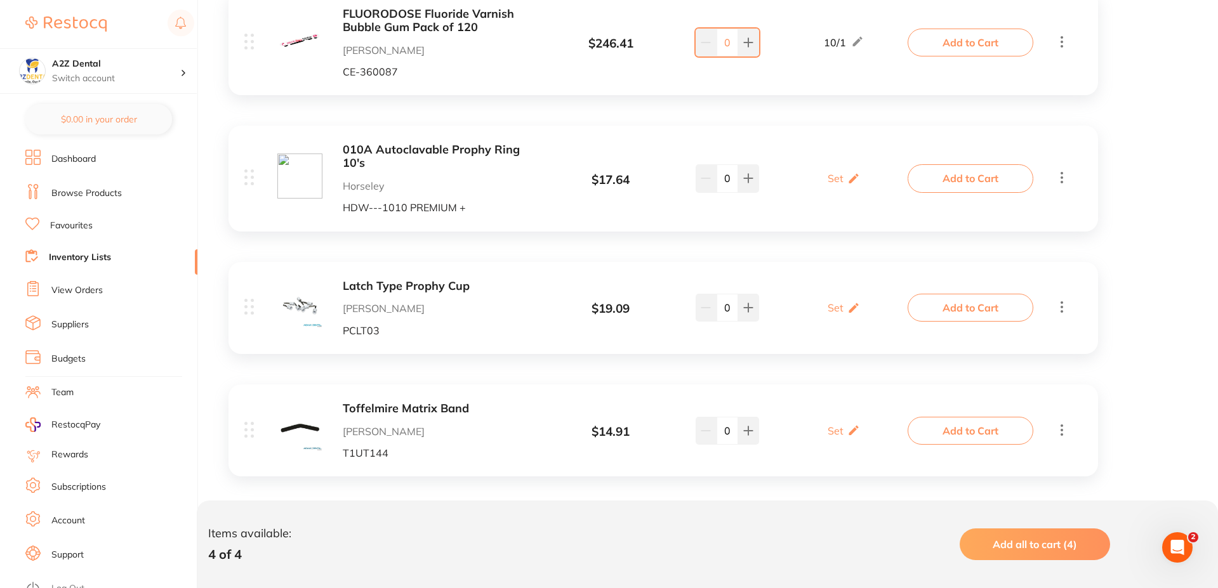
click at [1060, 422] on icon at bounding box center [1061, 430] width 15 height 16
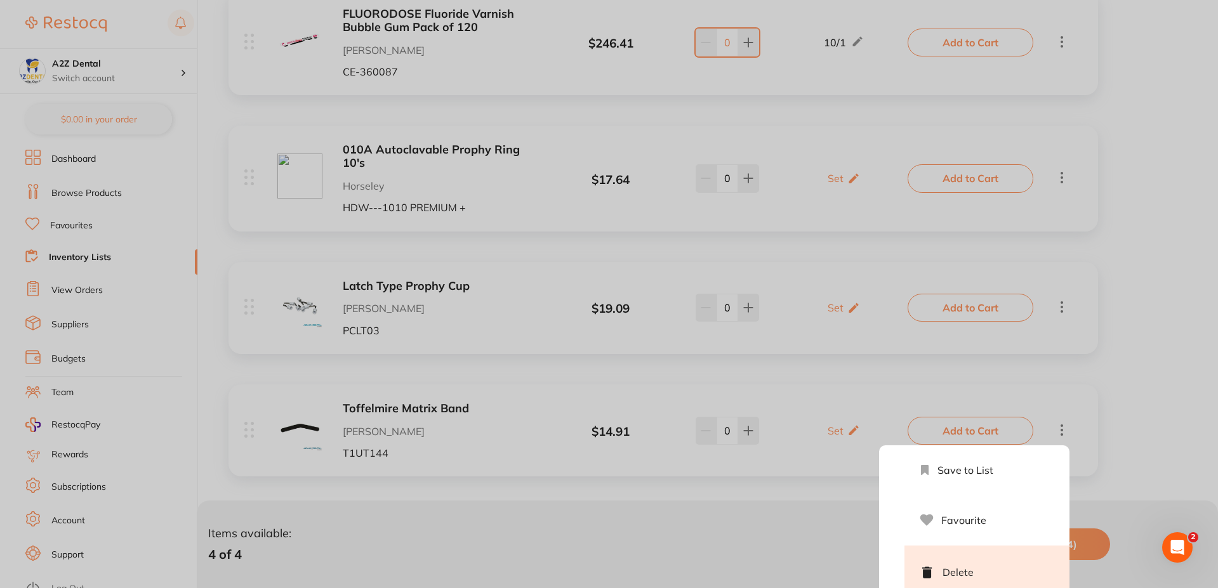
click at [951, 562] on li "Delete" at bounding box center [987, 573] width 165 height 54
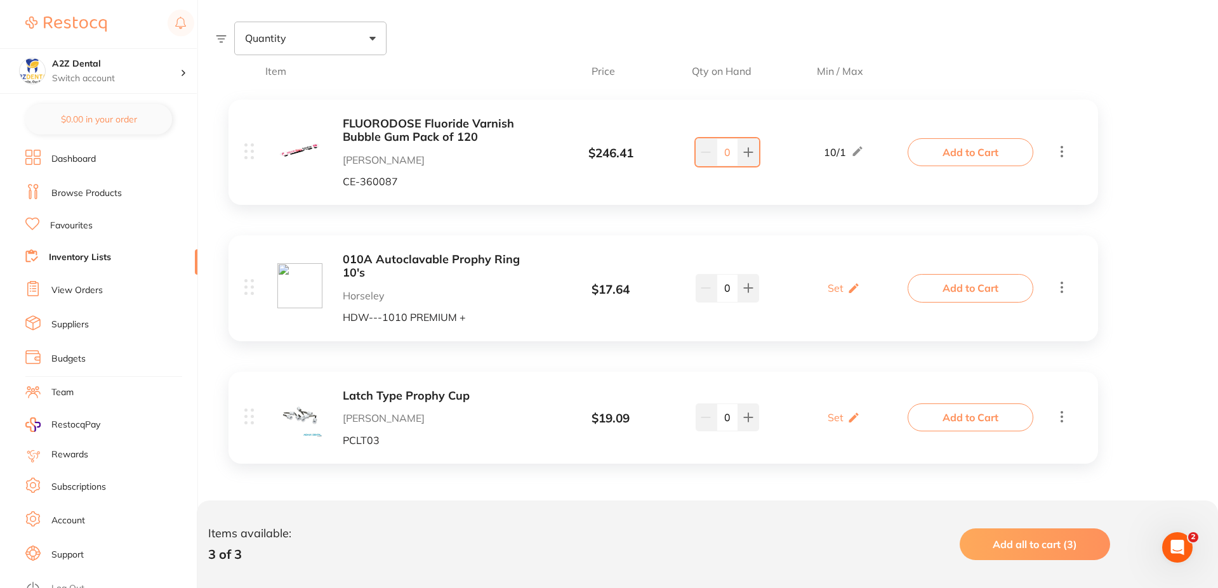
scroll to position [214, 0]
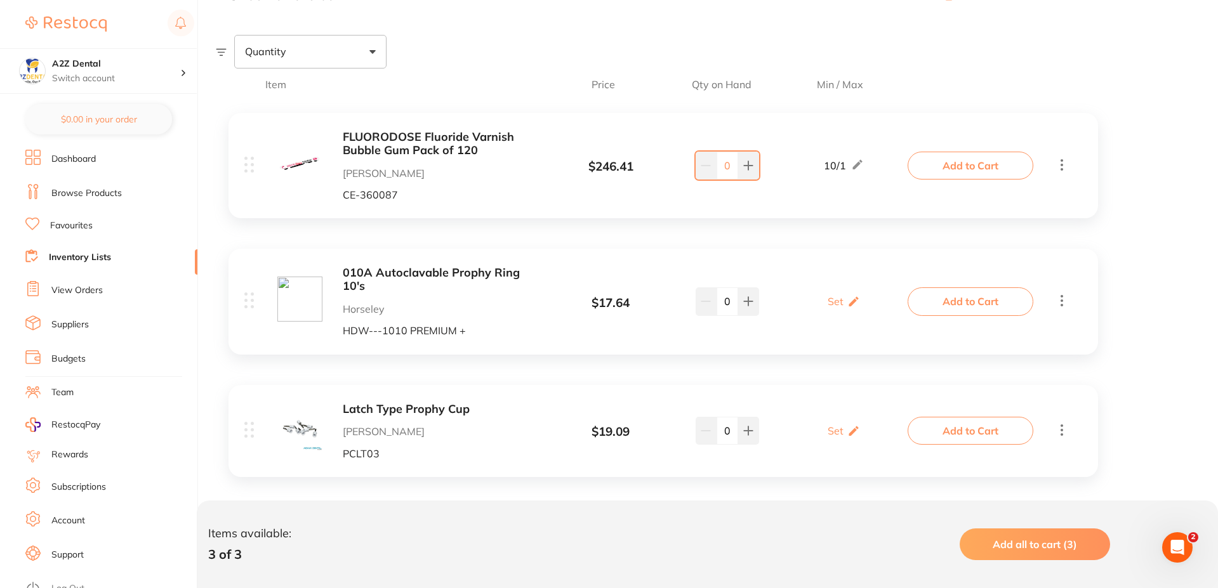
click at [78, 255] on link "Inventory Lists" at bounding box center [80, 257] width 62 height 13
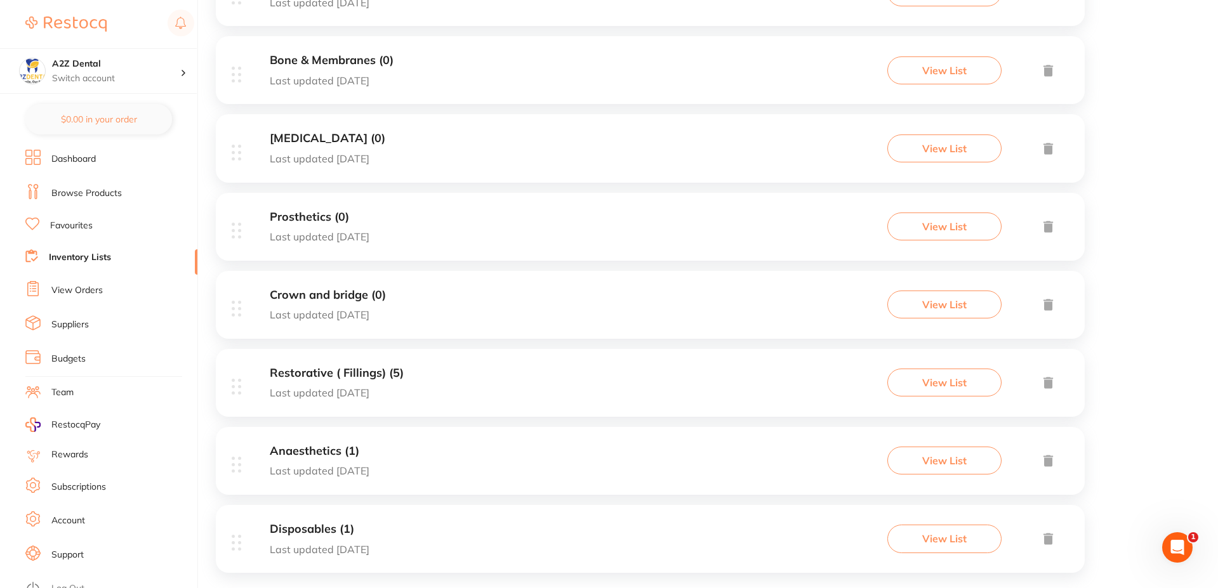
scroll to position [404, 0]
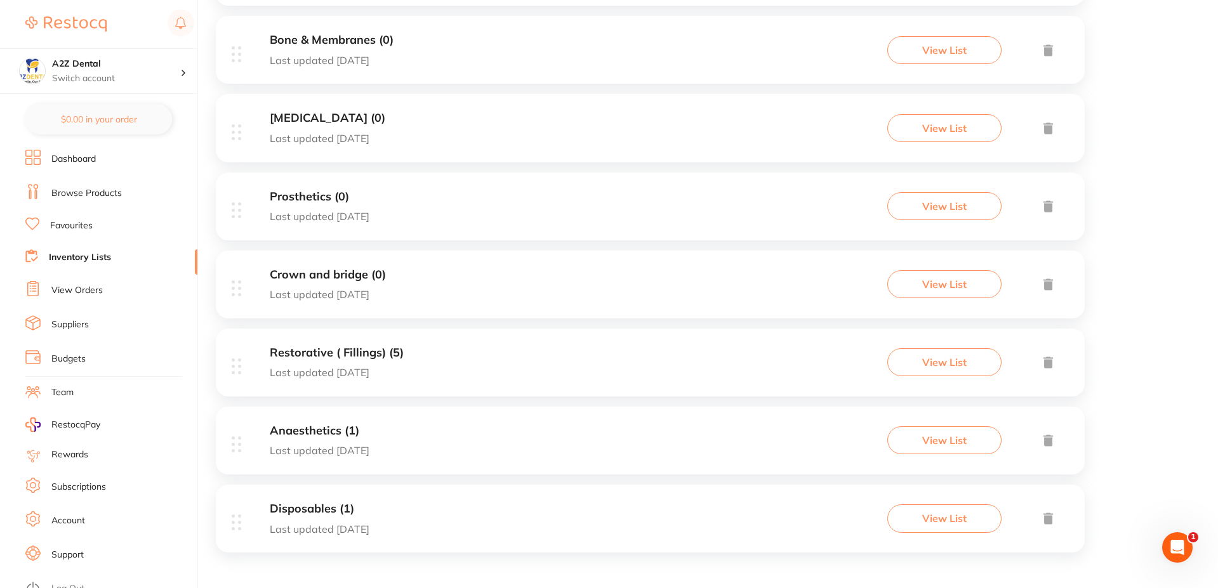
click at [368, 352] on h3 "Restorative ( Fillings) (5)" at bounding box center [337, 353] width 134 height 13
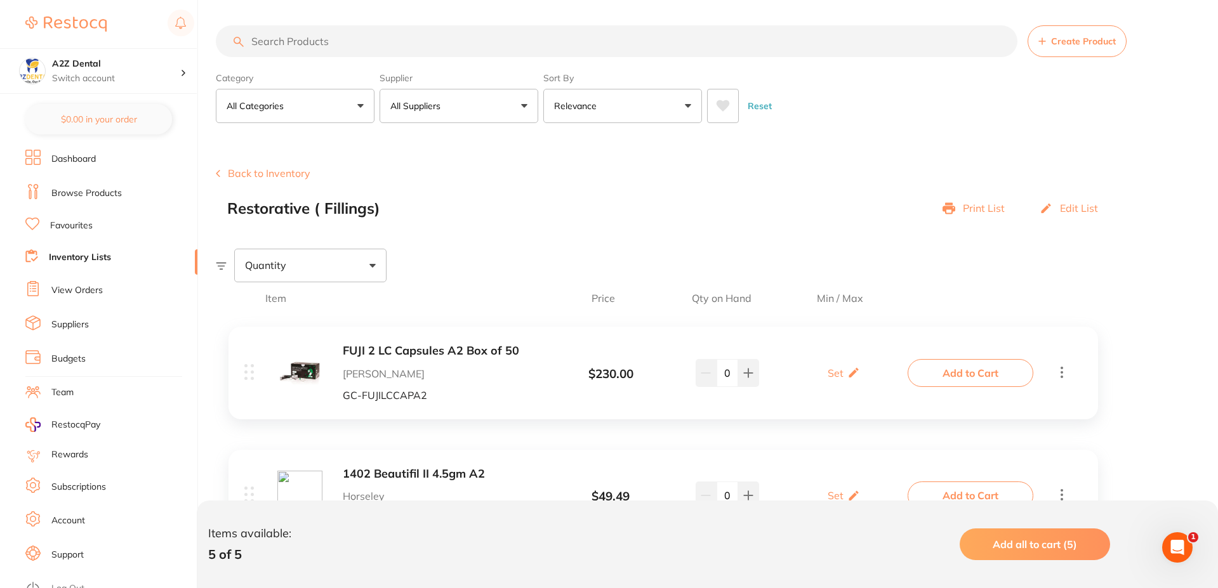
click at [333, 43] on input "search" at bounding box center [617, 41] width 802 height 32
click at [71, 261] on link "Inventory Lists" at bounding box center [80, 257] width 62 height 13
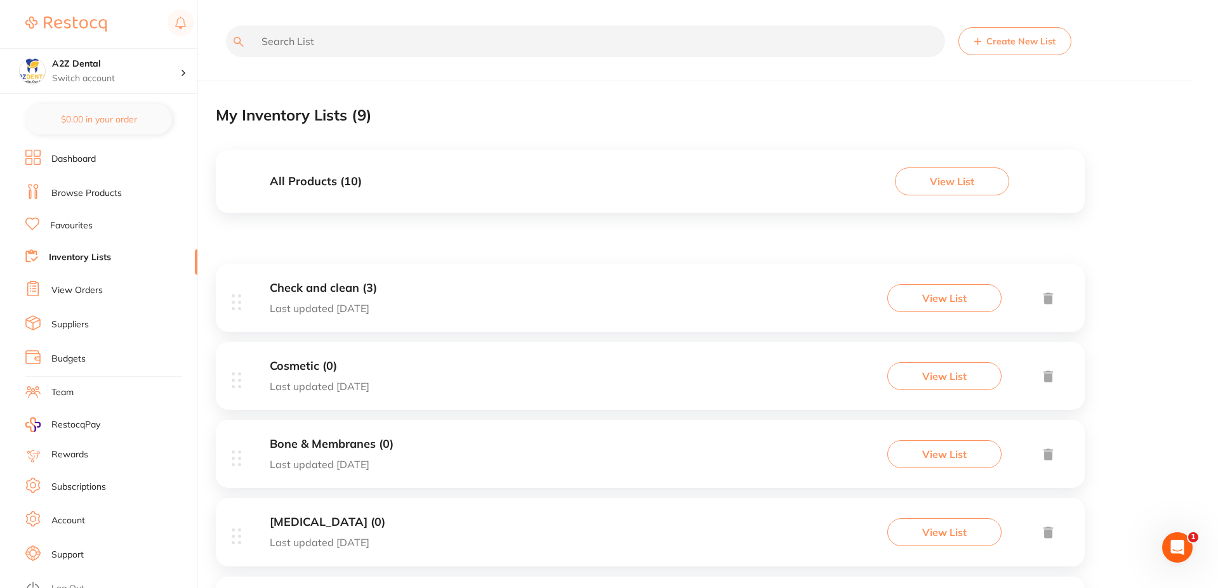
click at [338, 44] on input "text" at bounding box center [585, 41] width 719 height 32
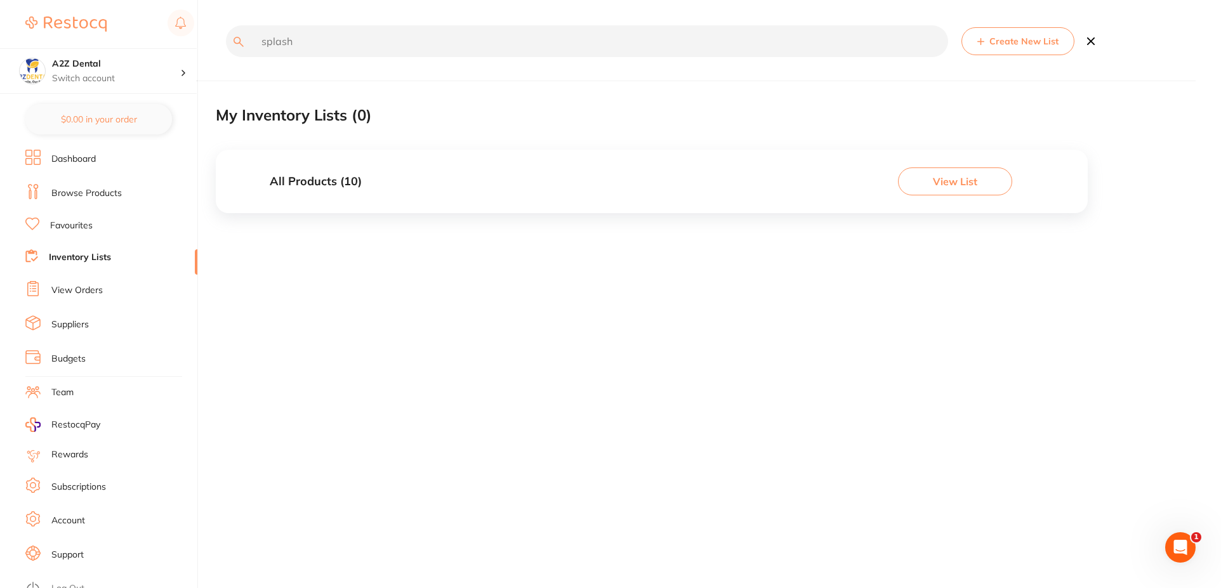
type input "splash"
click at [79, 199] on link "Browse Products" at bounding box center [86, 193] width 70 height 13
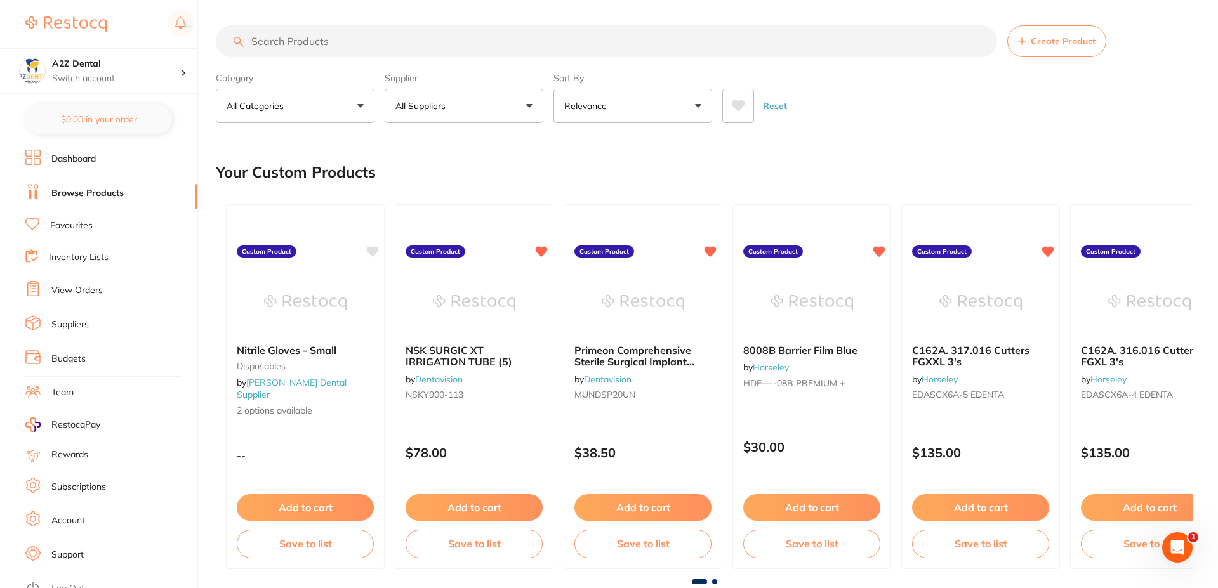
click at [304, 40] on input "search" at bounding box center [606, 41] width 781 height 32
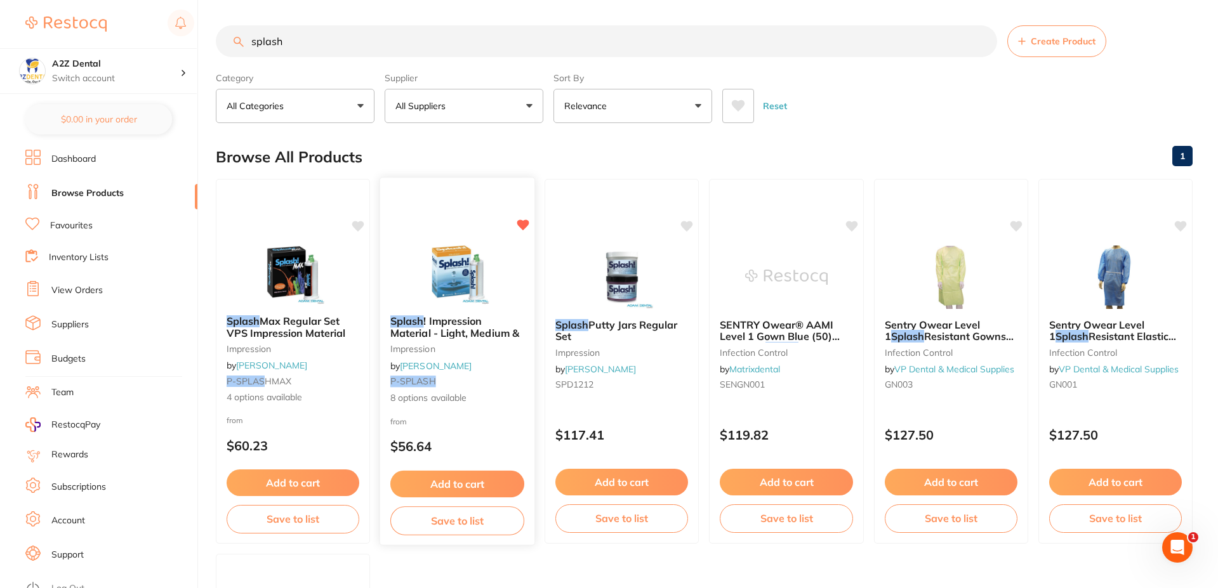
type input "splash"
click at [433, 397] on span "8 options available" at bounding box center [457, 398] width 134 height 13
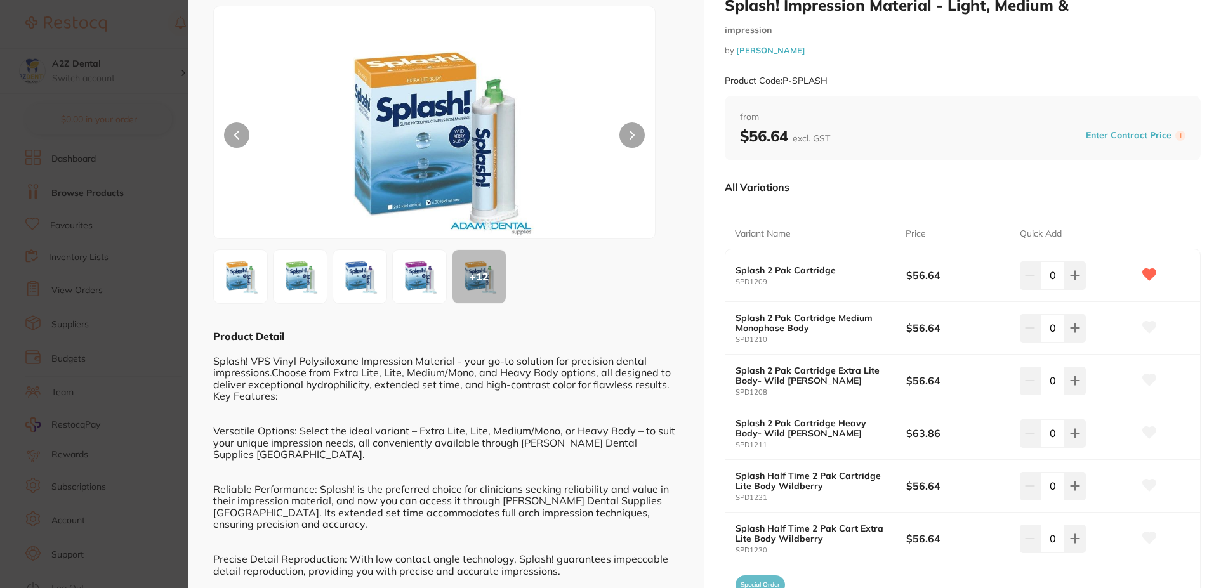
scroll to position [63, 0]
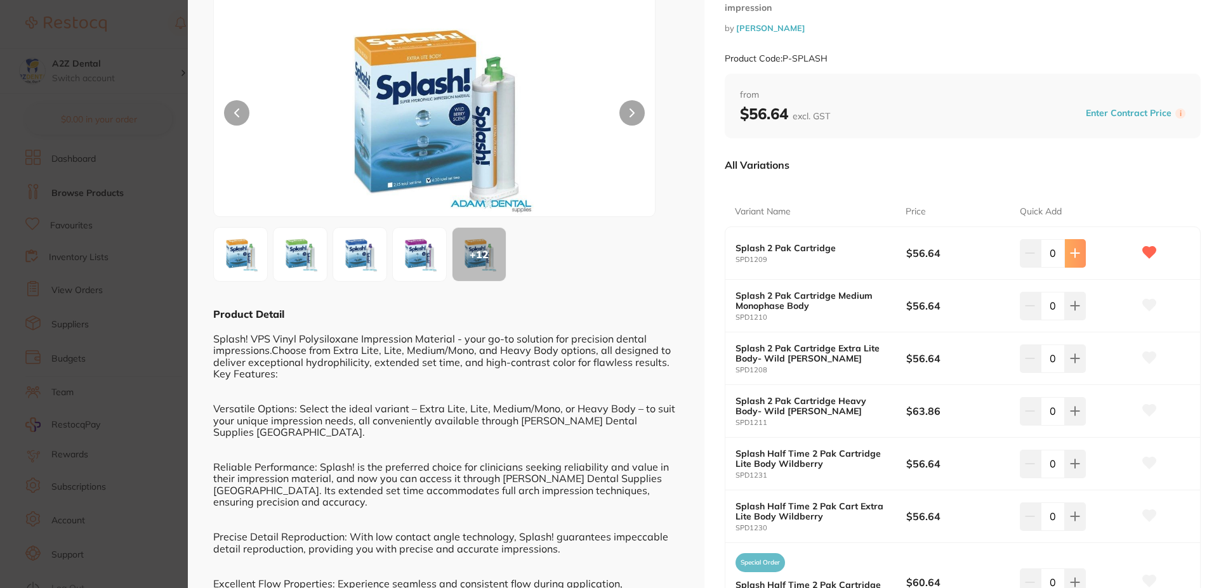
click at [1070, 259] on button at bounding box center [1075, 253] width 21 height 28
type input "1"
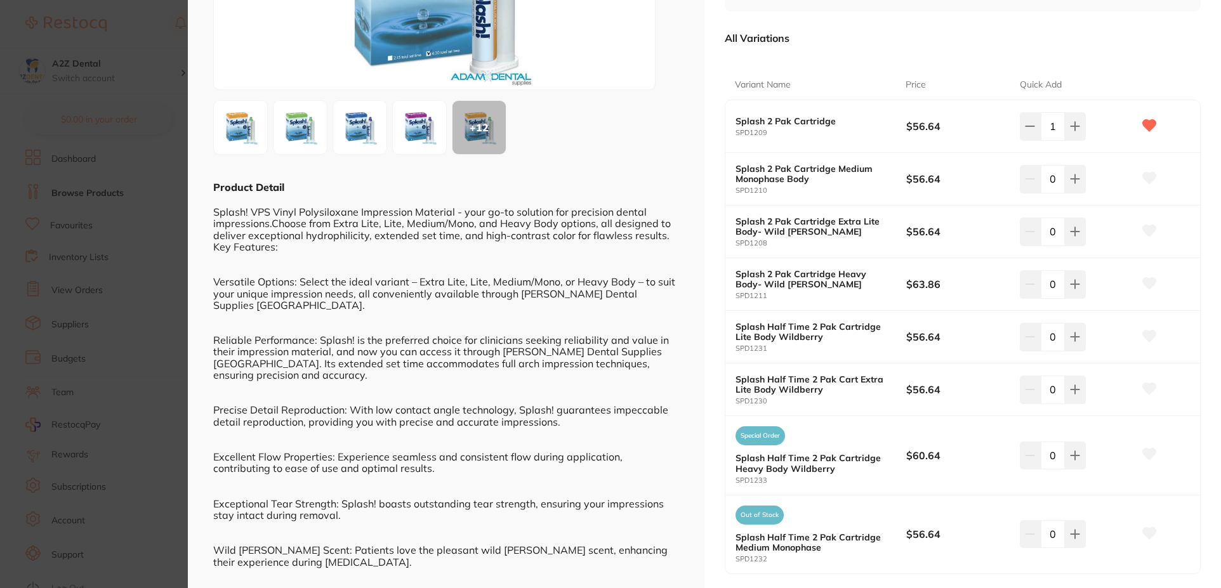
scroll to position [307, 0]
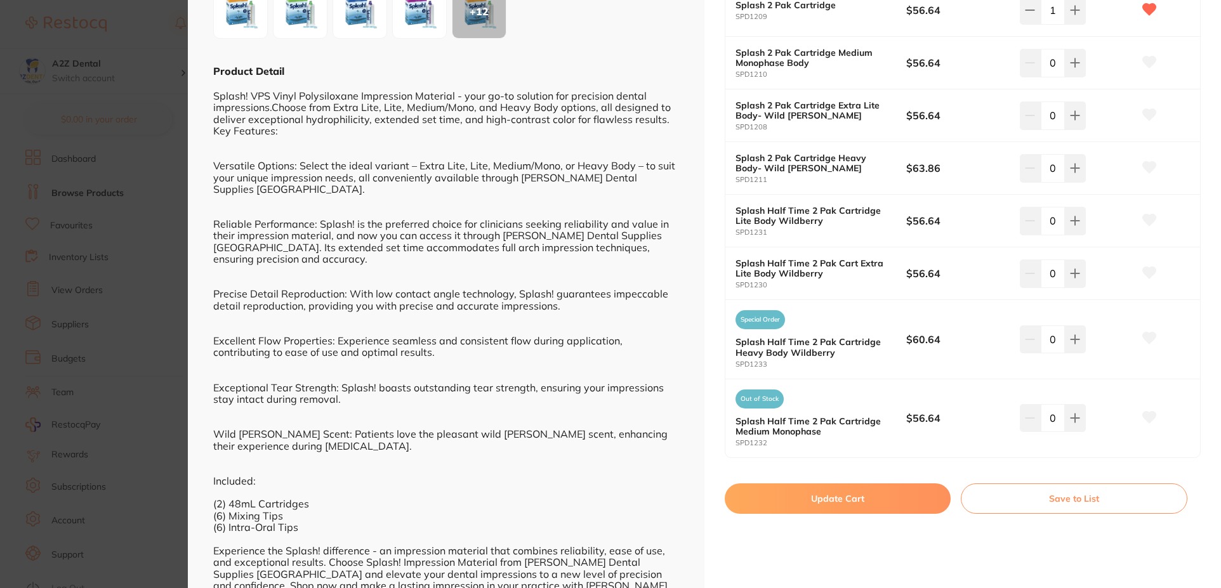
click at [1057, 500] on button "Save to List" at bounding box center [1074, 499] width 227 height 30
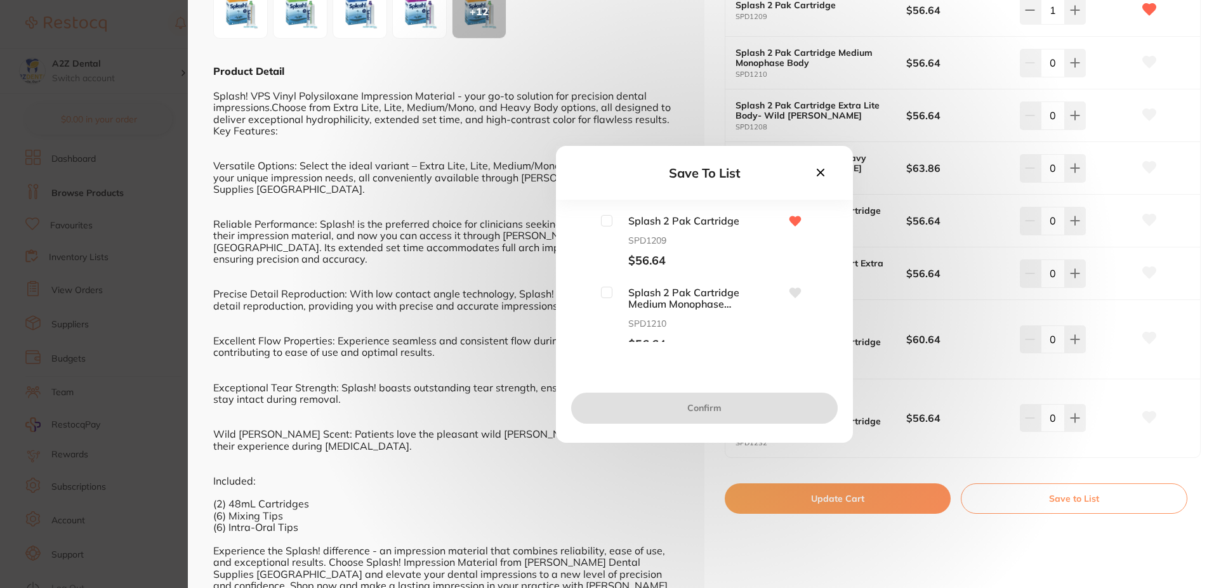
scroll to position [0, 0]
click at [606, 225] on input "checkbox" at bounding box center [606, 220] width 11 height 11
checkbox input "true"
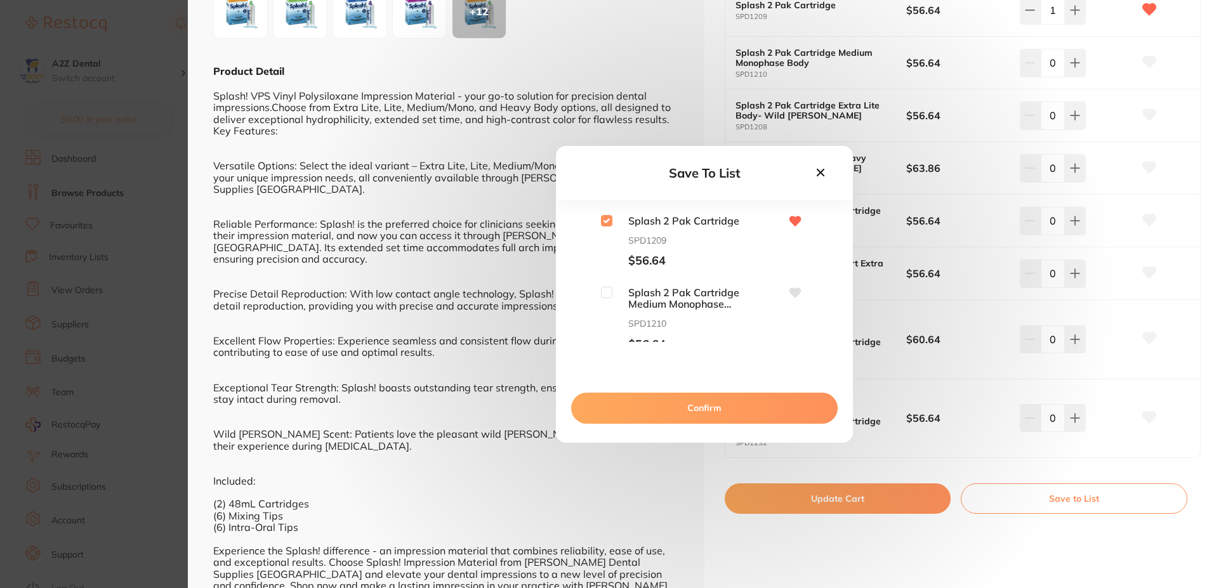
click at [702, 415] on button "Confirm" at bounding box center [704, 408] width 267 height 30
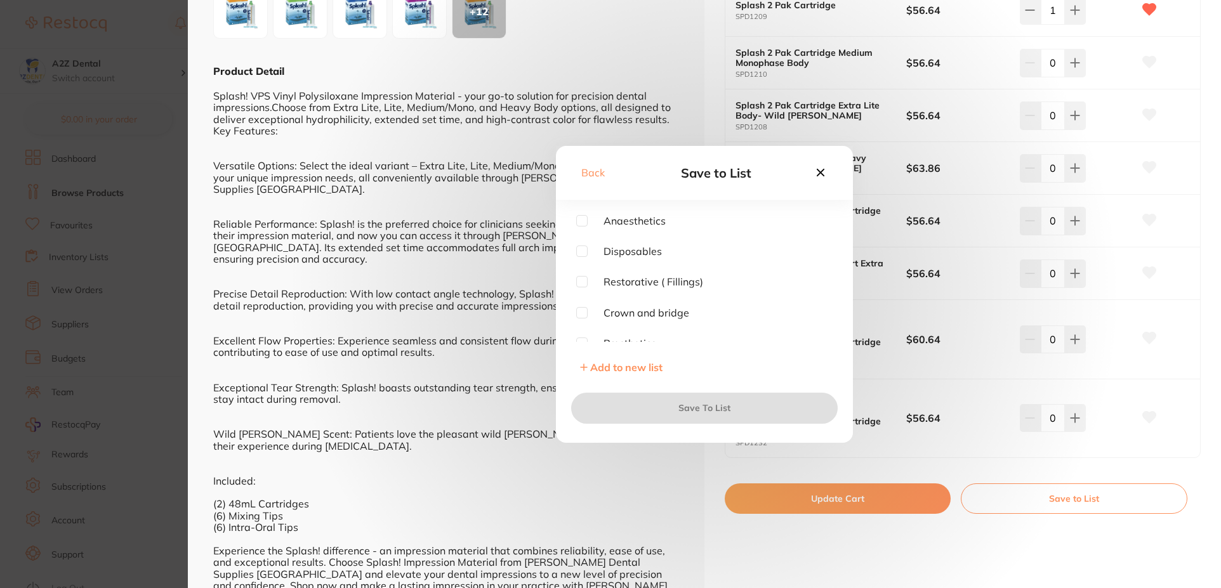
scroll to position [63, 0]
click at [583, 277] on input "checkbox" at bounding box center [581, 279] width 11 height 11
checkbox input "true"
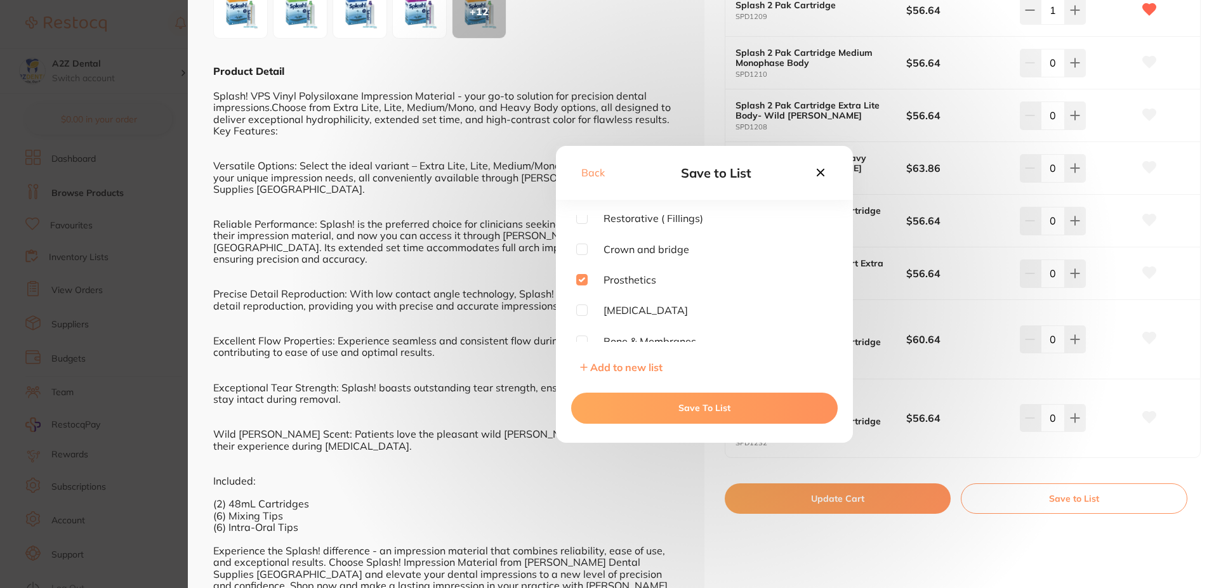
click at [715, 409] on button "Save To List" at bounding box center [704, 408] width 267 height 30
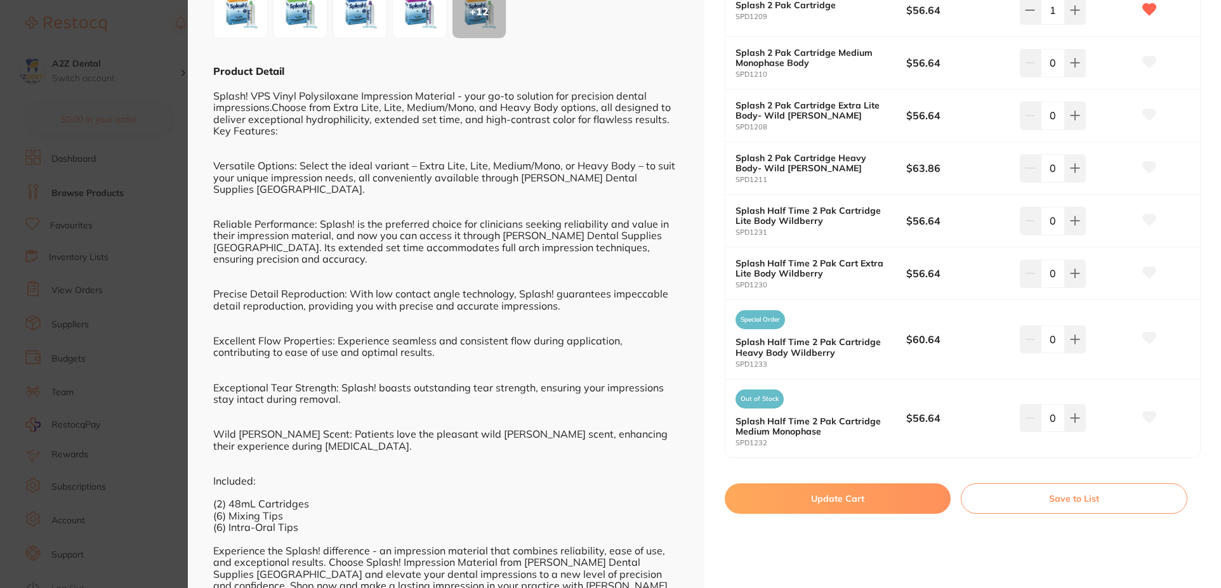
click at [77, 253] on section "Splash! Impression Material - Light, Medium & impression by [PERSON_NAME] Produ…" at bounding box center [610, 294] width 1221 height 588
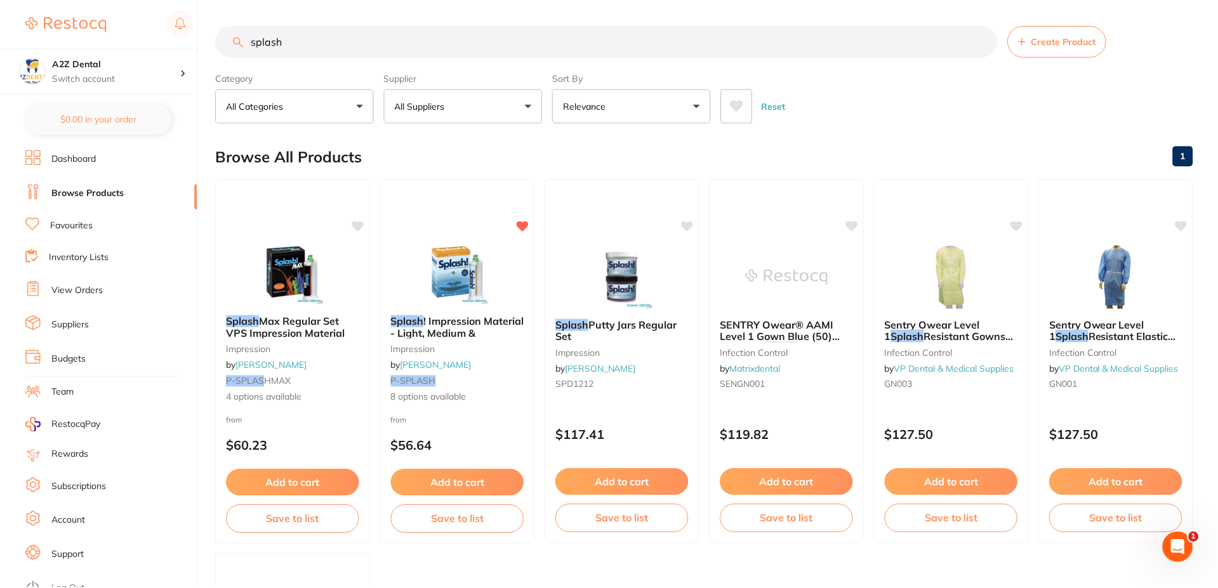
scroll to position [5, 0]
